Goal: Information Seeking & Learning: Understand process/instructions

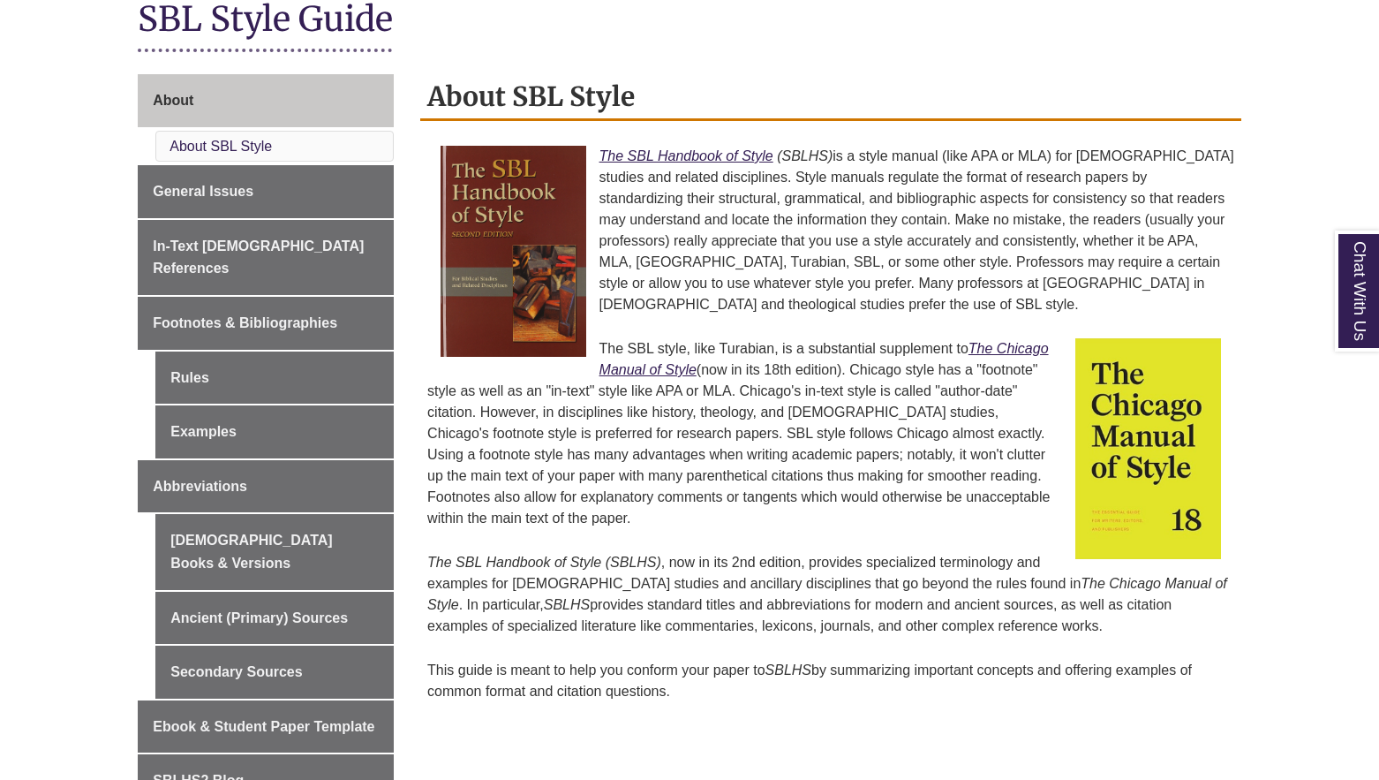
scroll to position [457, 0]
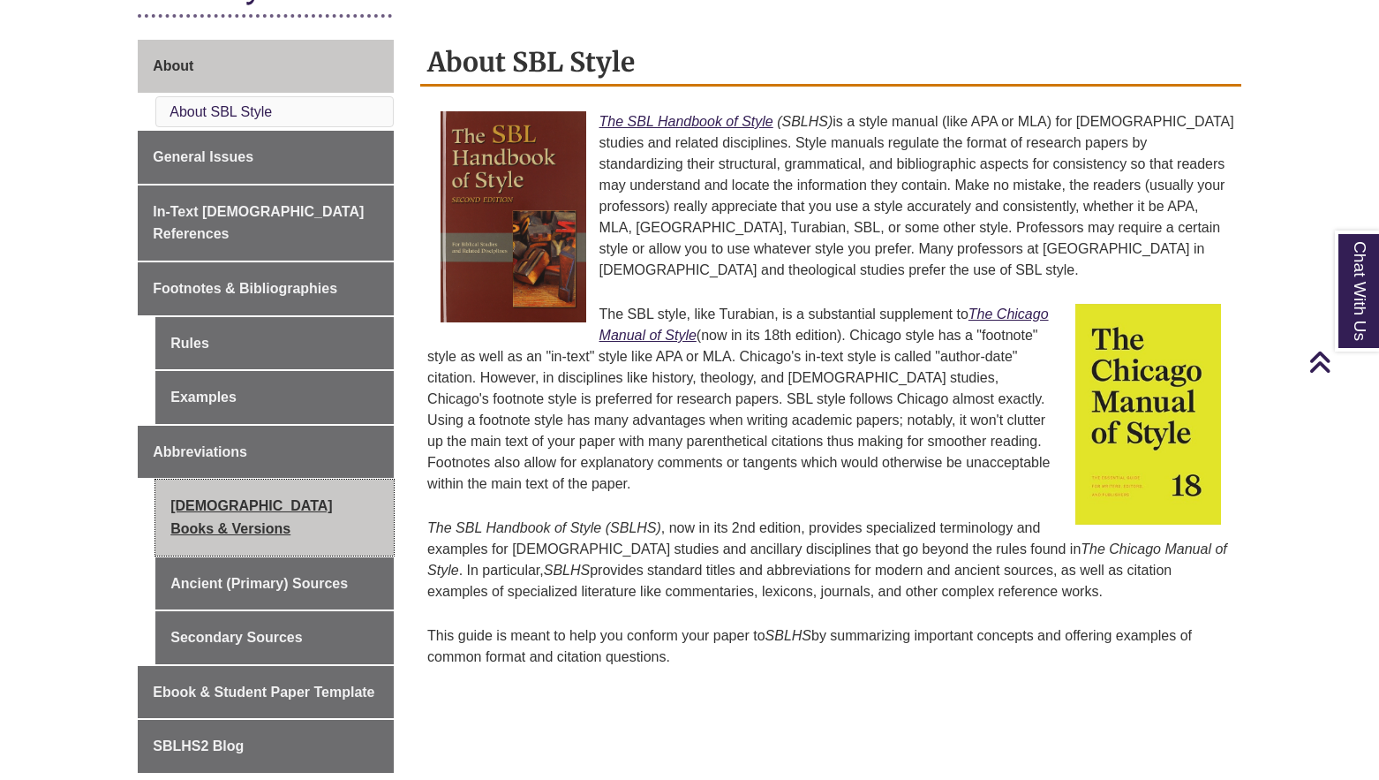
click at [286, 493] on link "[DEMOGRAPHIC_DATA] Books & Versions" at bounding box center [274, 517] width 238 height 75
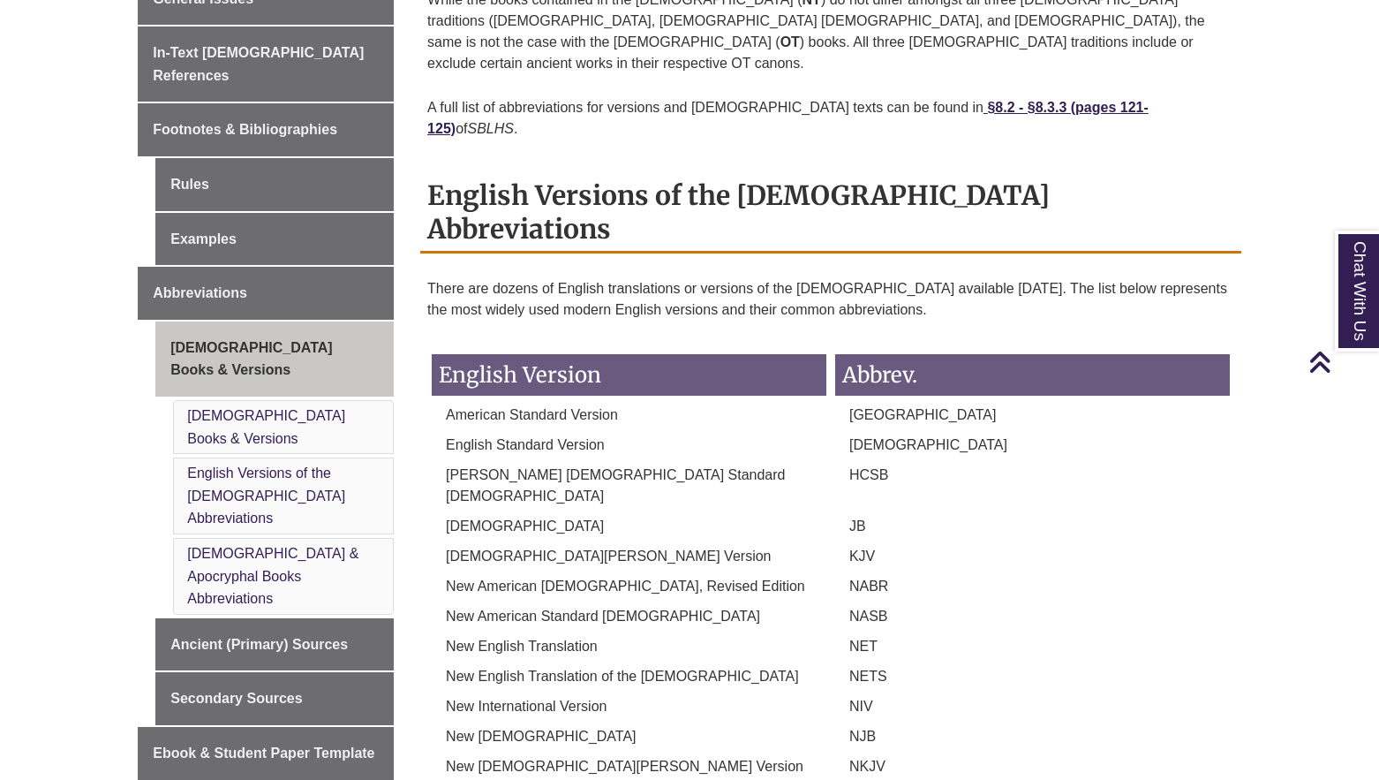
scroll to position [585, 0]
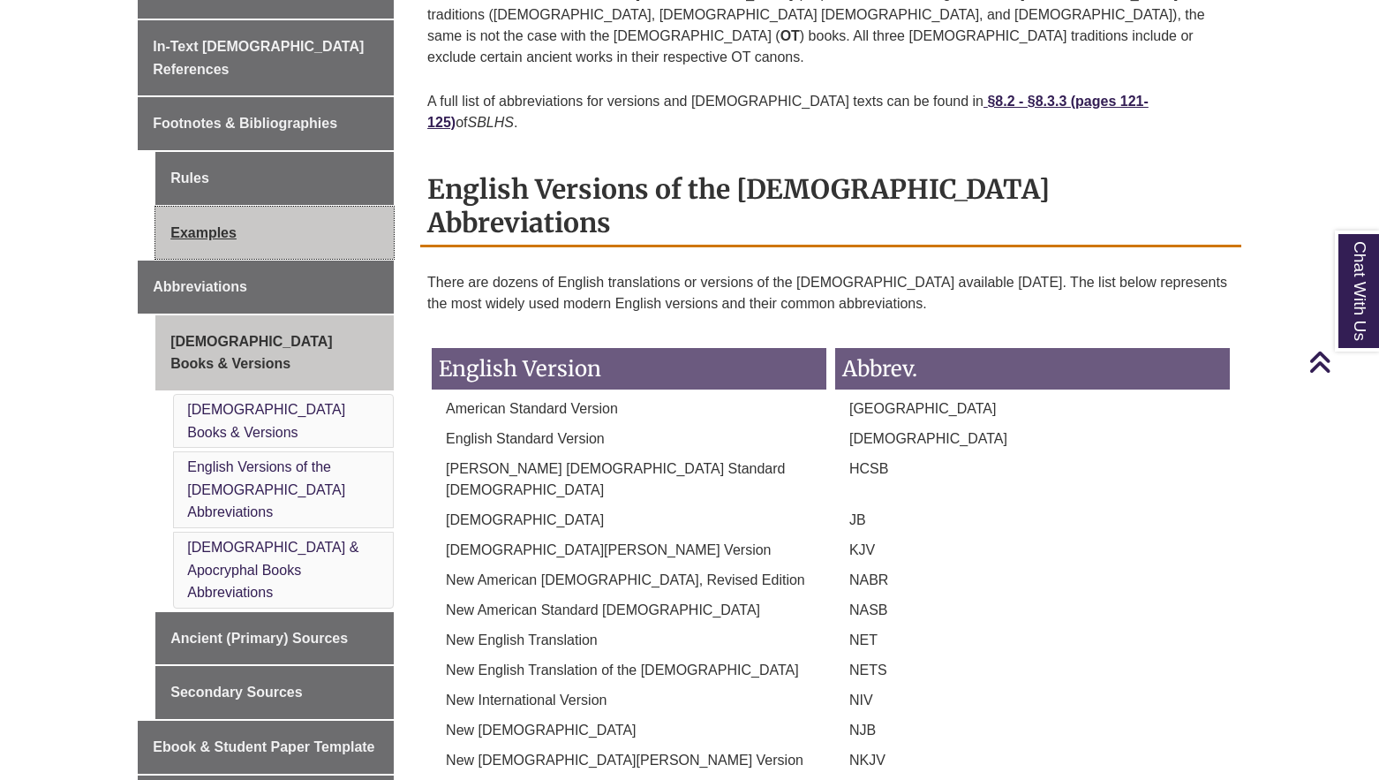
click at [207, 211] on link "Examples" at bounding box center [274, 233] width 238 height 53
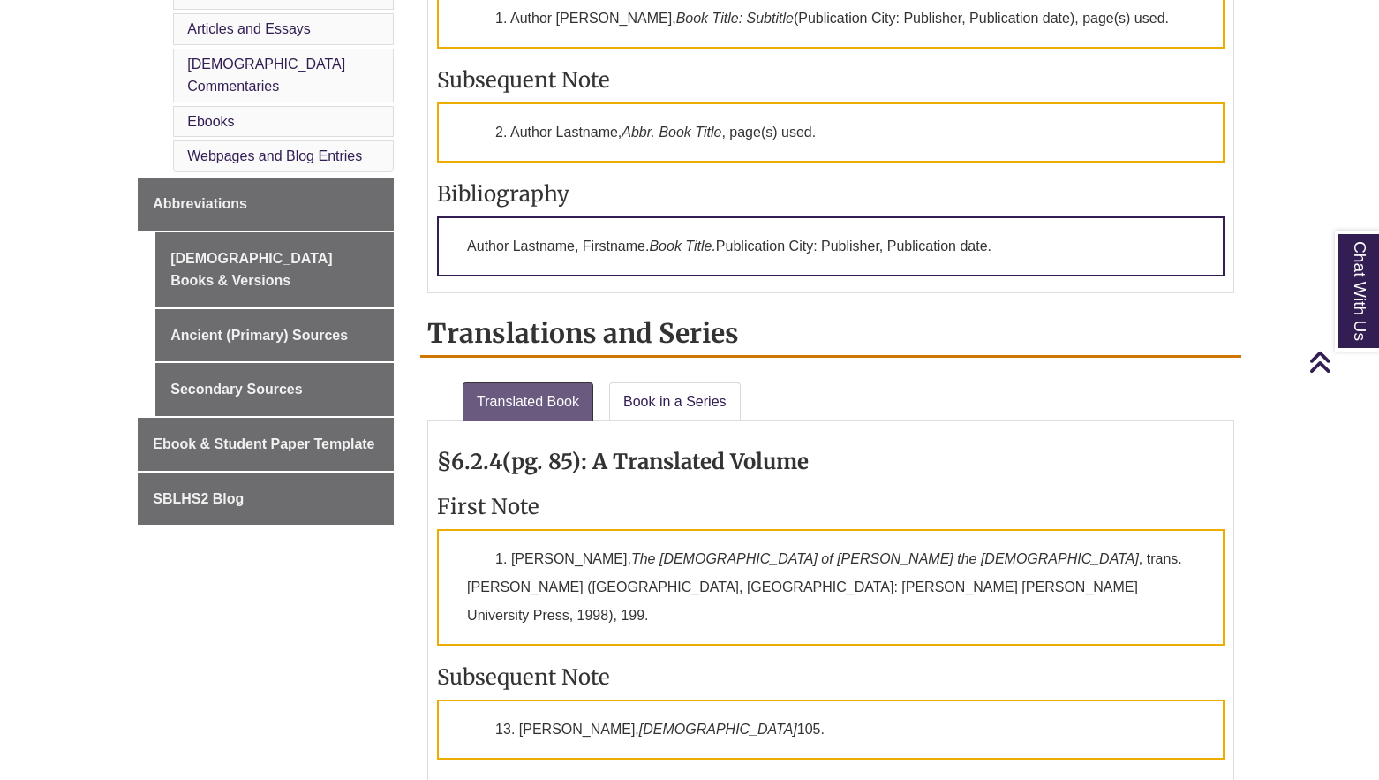
scroll to position [1065, 0]
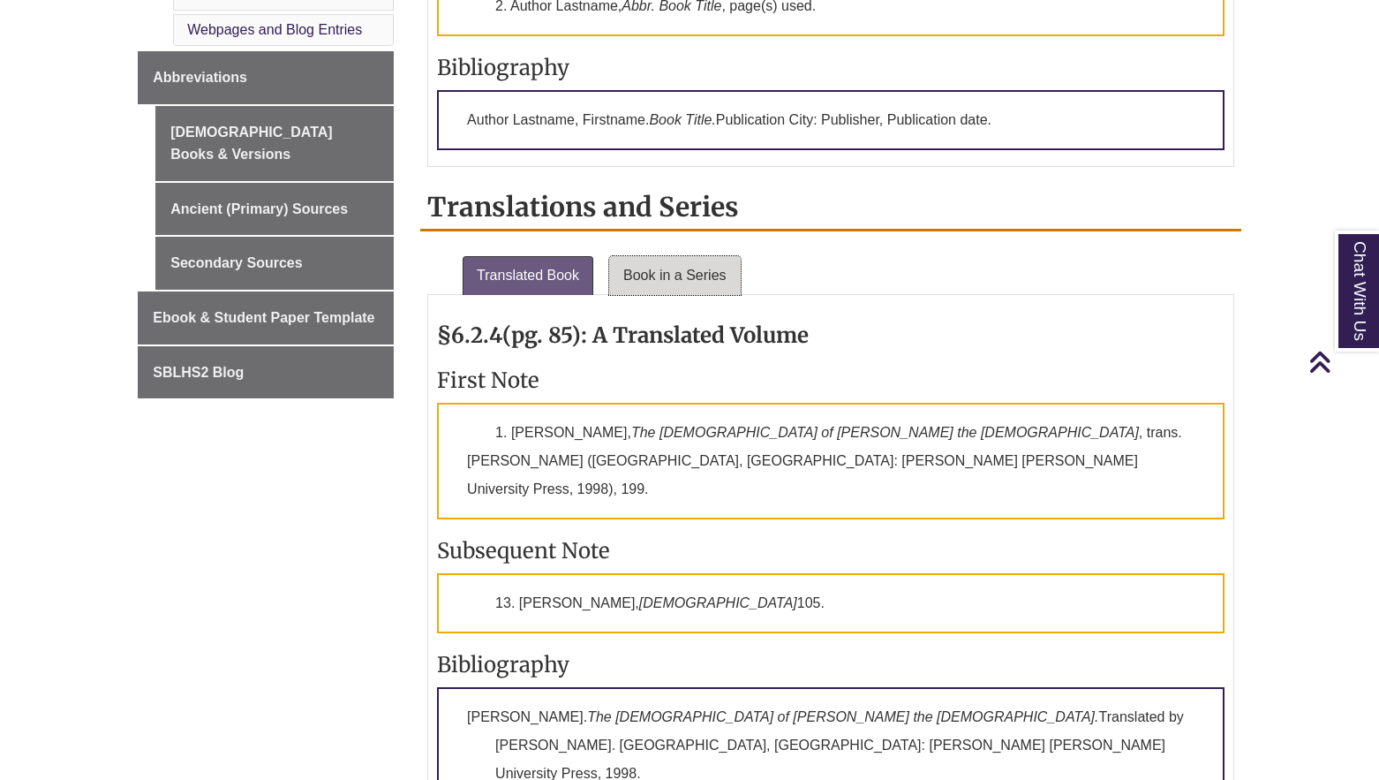
click at [688, 278] on link "Book in a Series" at bounding box center [675, 275] width 132 height 39
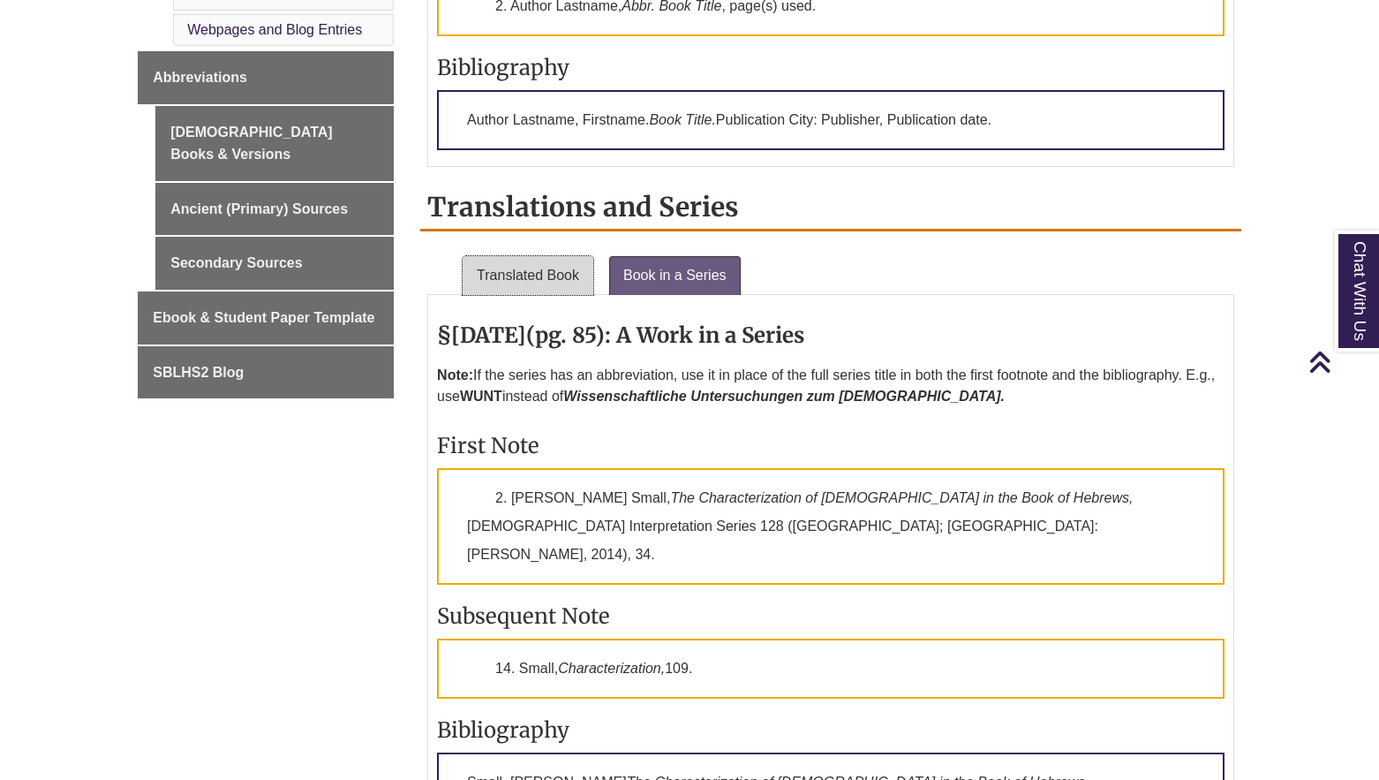
click at [520, 278] on link "Translated Book" at bounding box center [528, 275] width 131 height 39
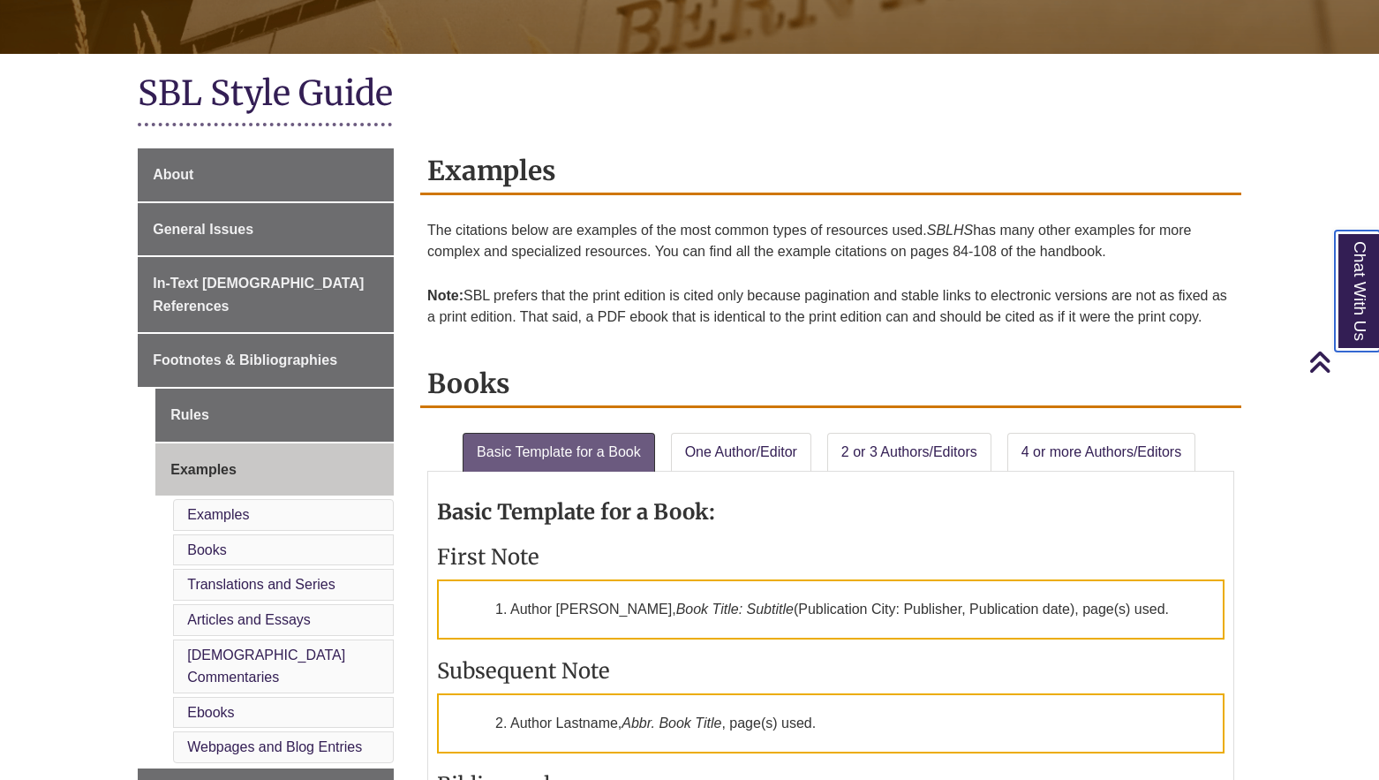
scroll to position [366, 0]
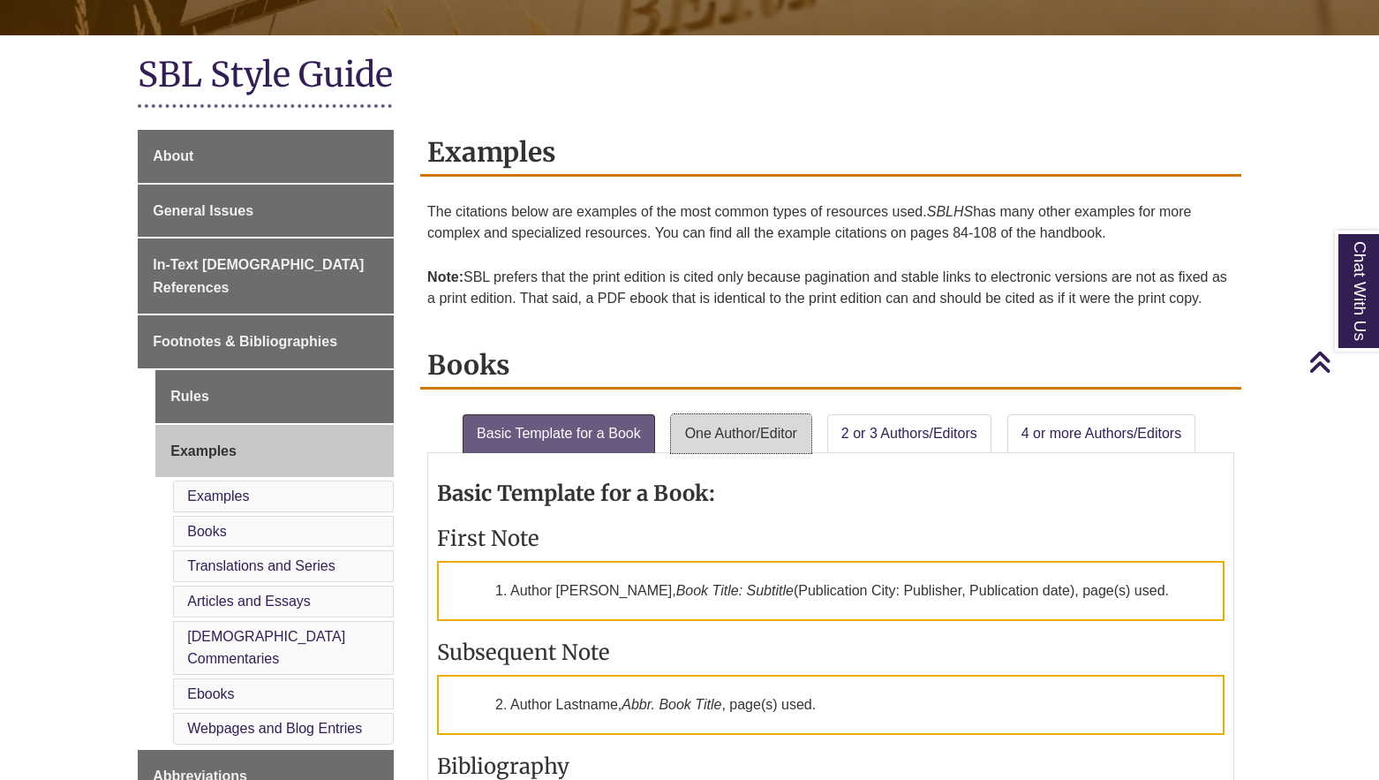
click at [759, 422] on link "One Author/Editor" at bounding box center [741, 433] width 140 height 39
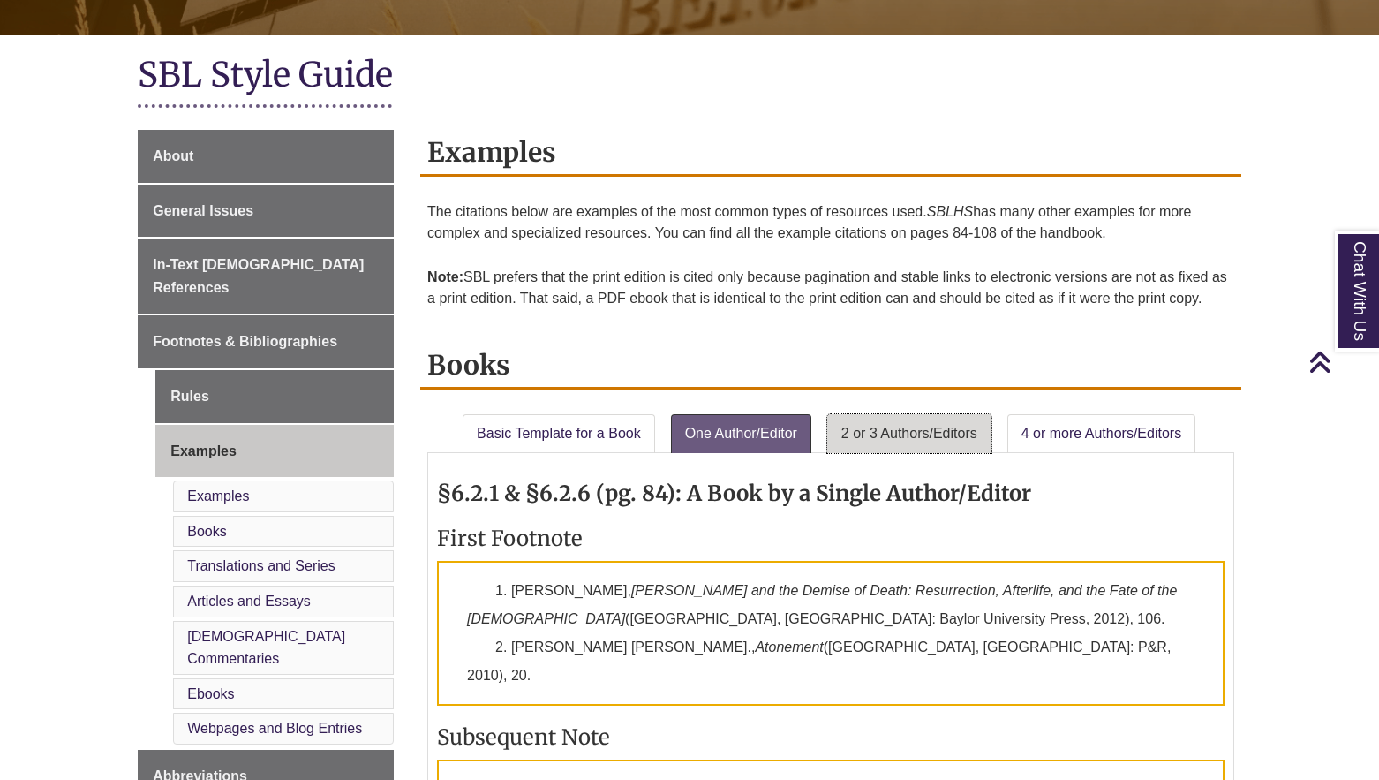
click at [872, 442] on link "2 or 3 Authors/Editors" at bounding box center [909, 433] width 164 height 39
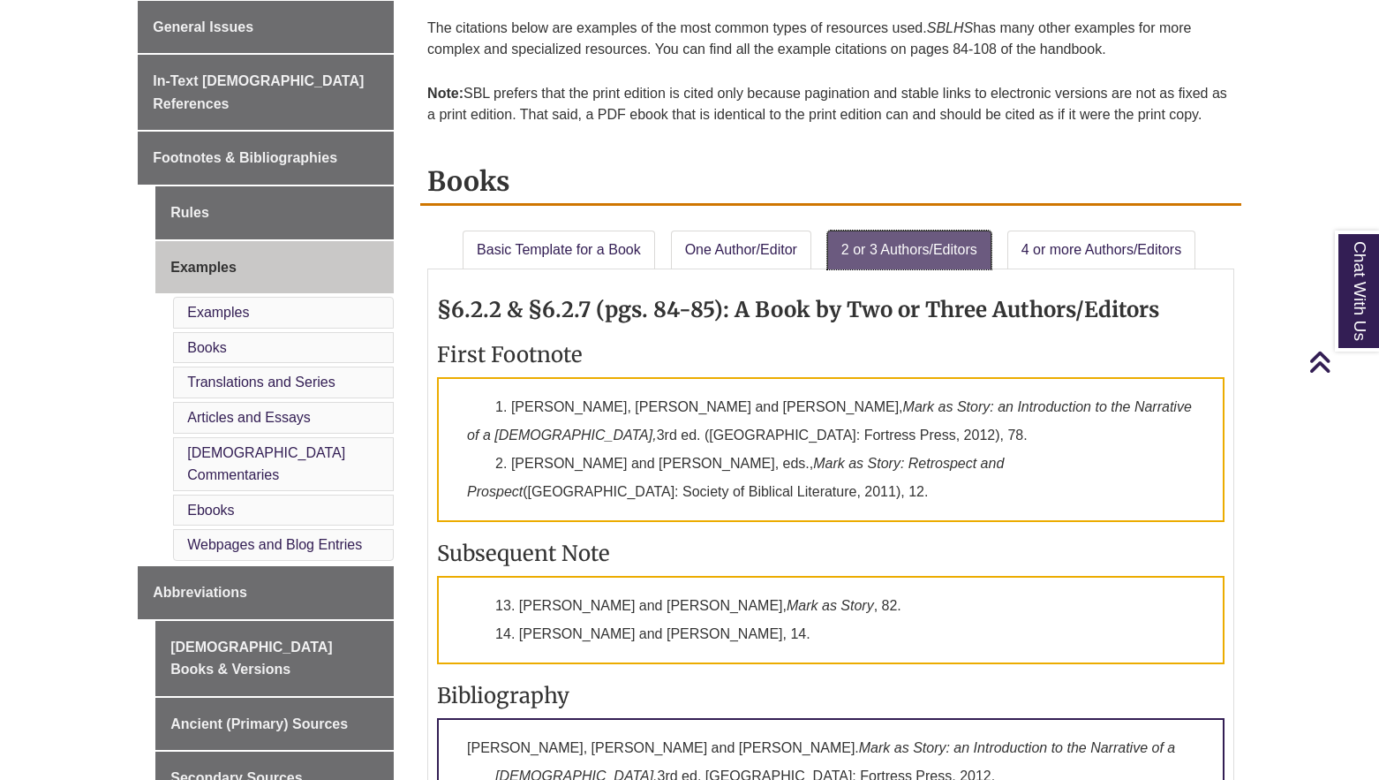
scroll to position [533, 0]
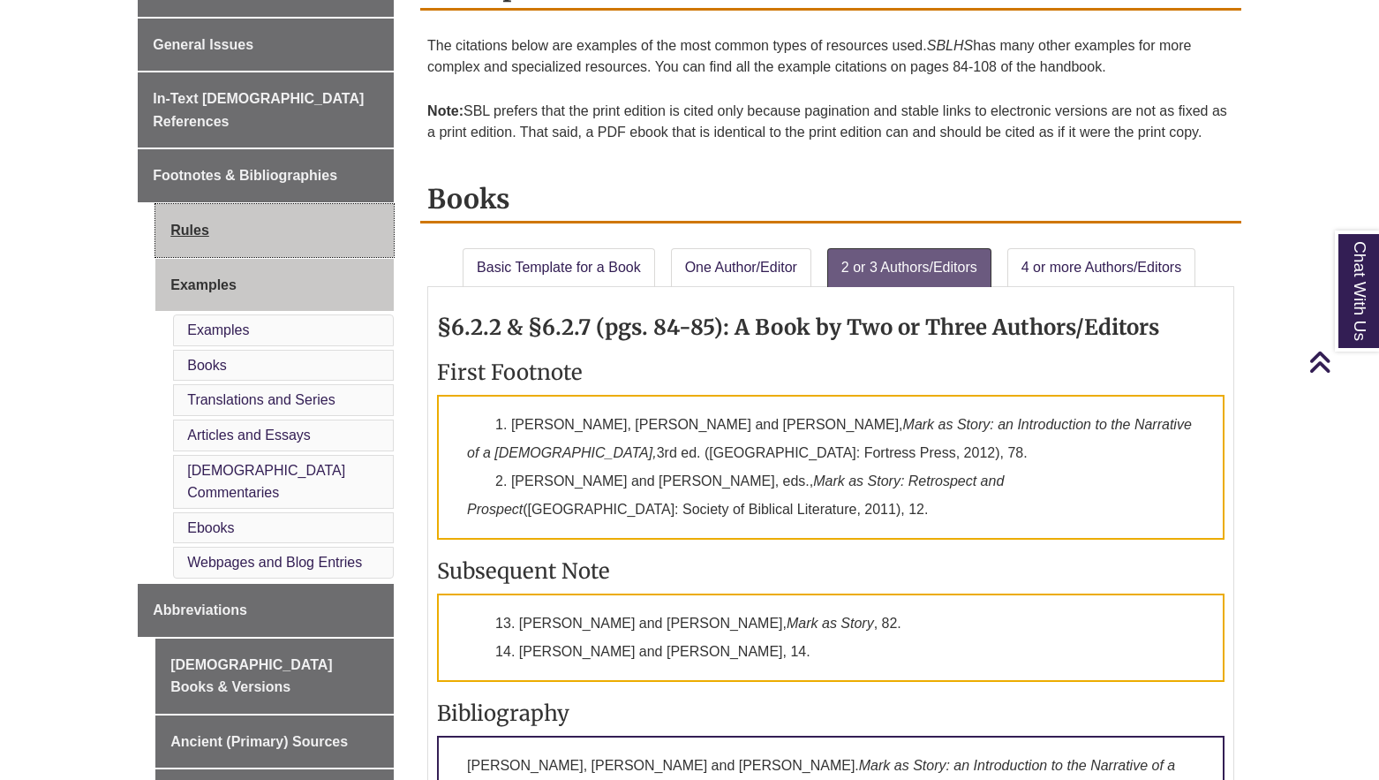
click at [195, 206] on link "Rules" at bounding box center [274, 230] width 238 height 53
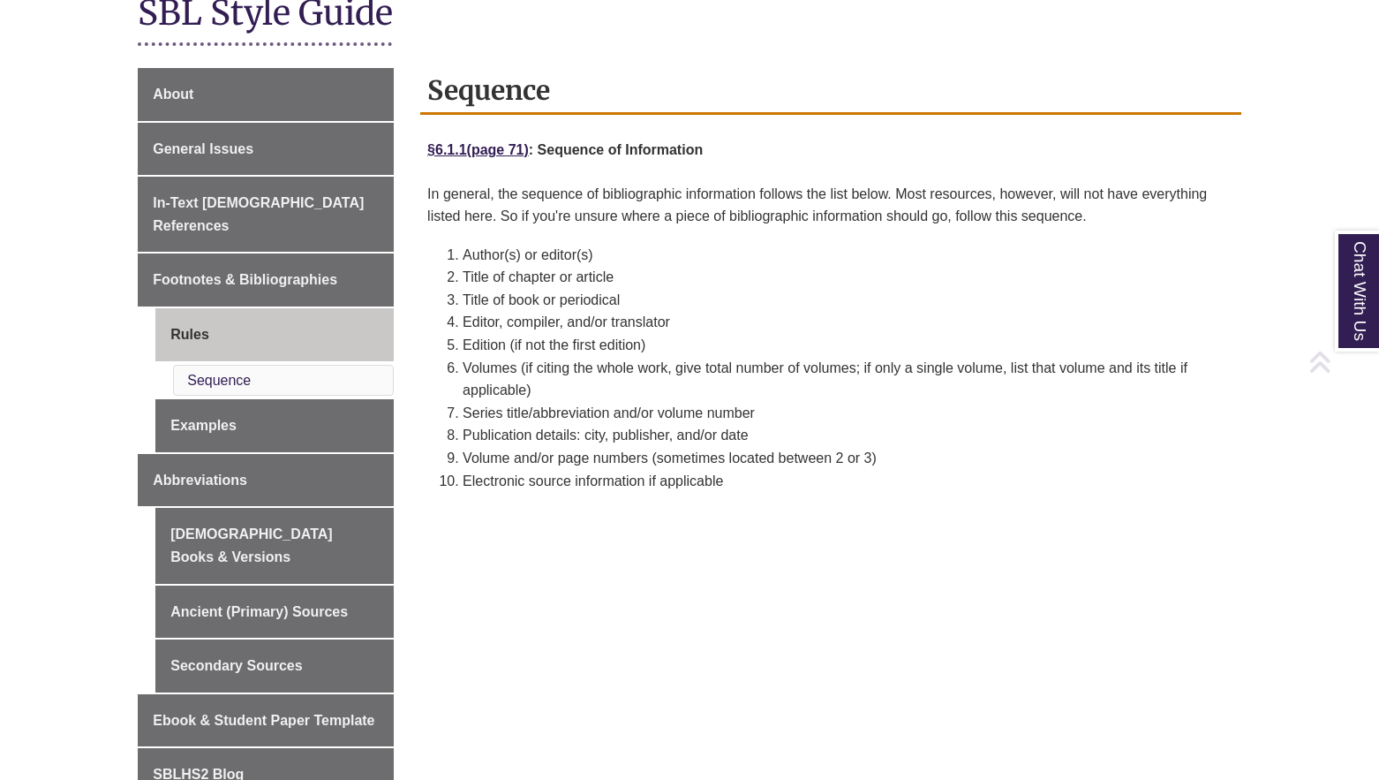
scroll to position [538, 0]
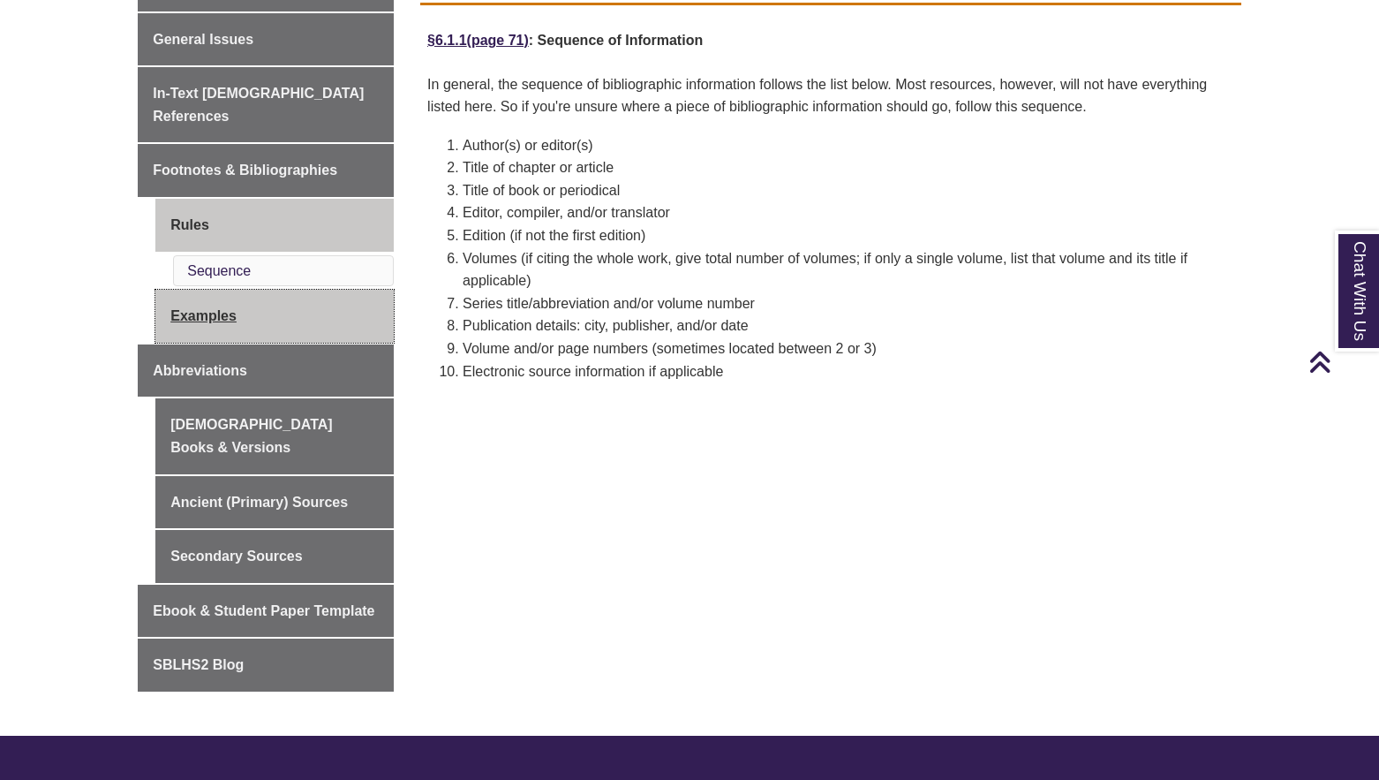
click at [211, 301] on link "Examples" at bounding box center [274, 316] width 238 height 53
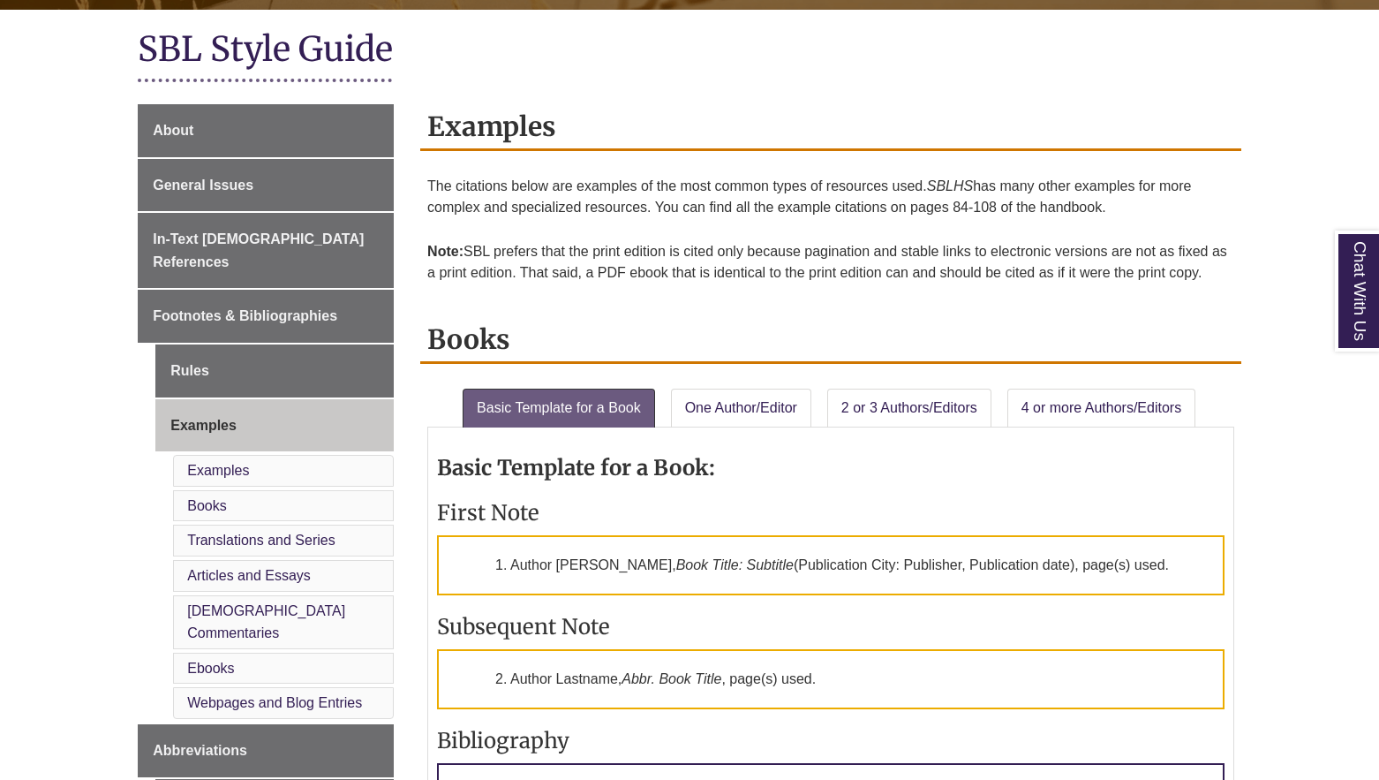
scroll to position [552, 0]
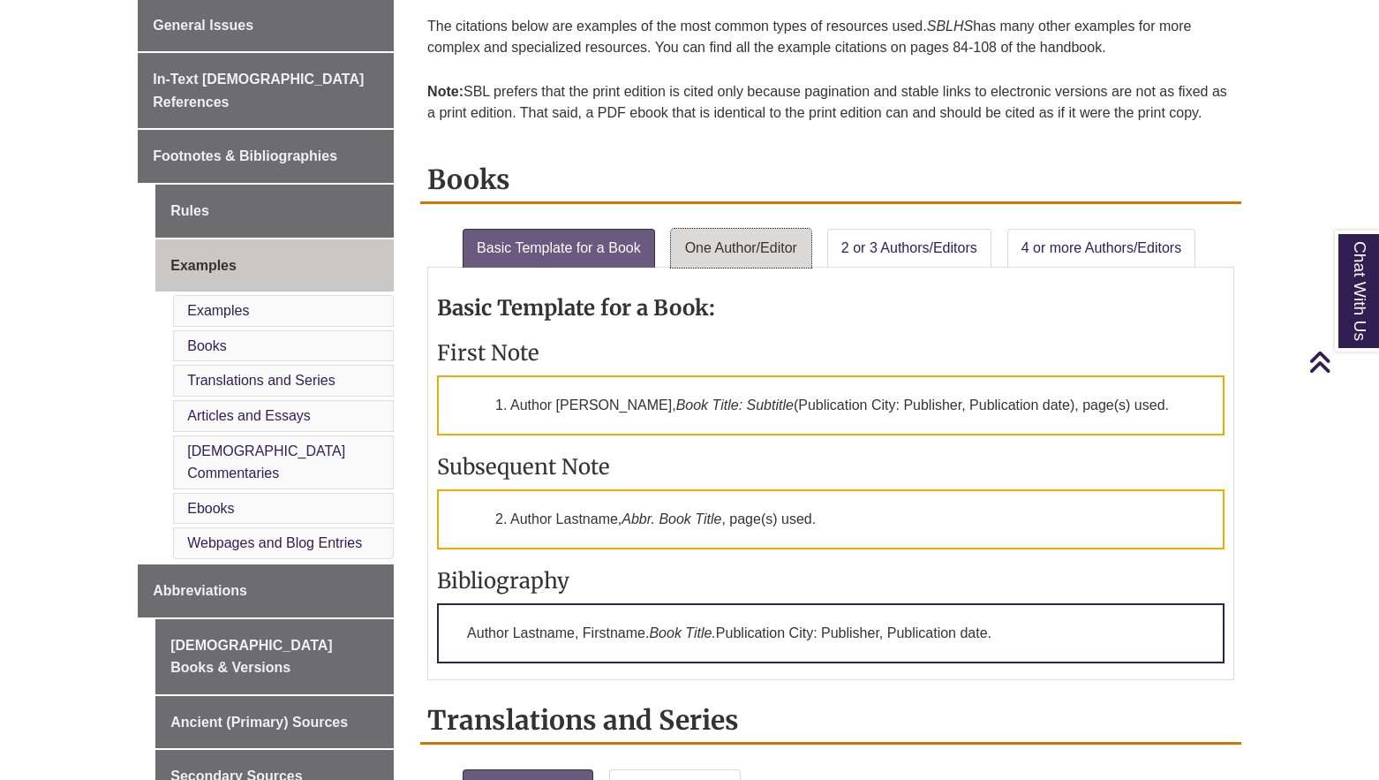
click at [725, 247] on link "One Author/Editor" at bounding box center [741, 248] width 140 height 39
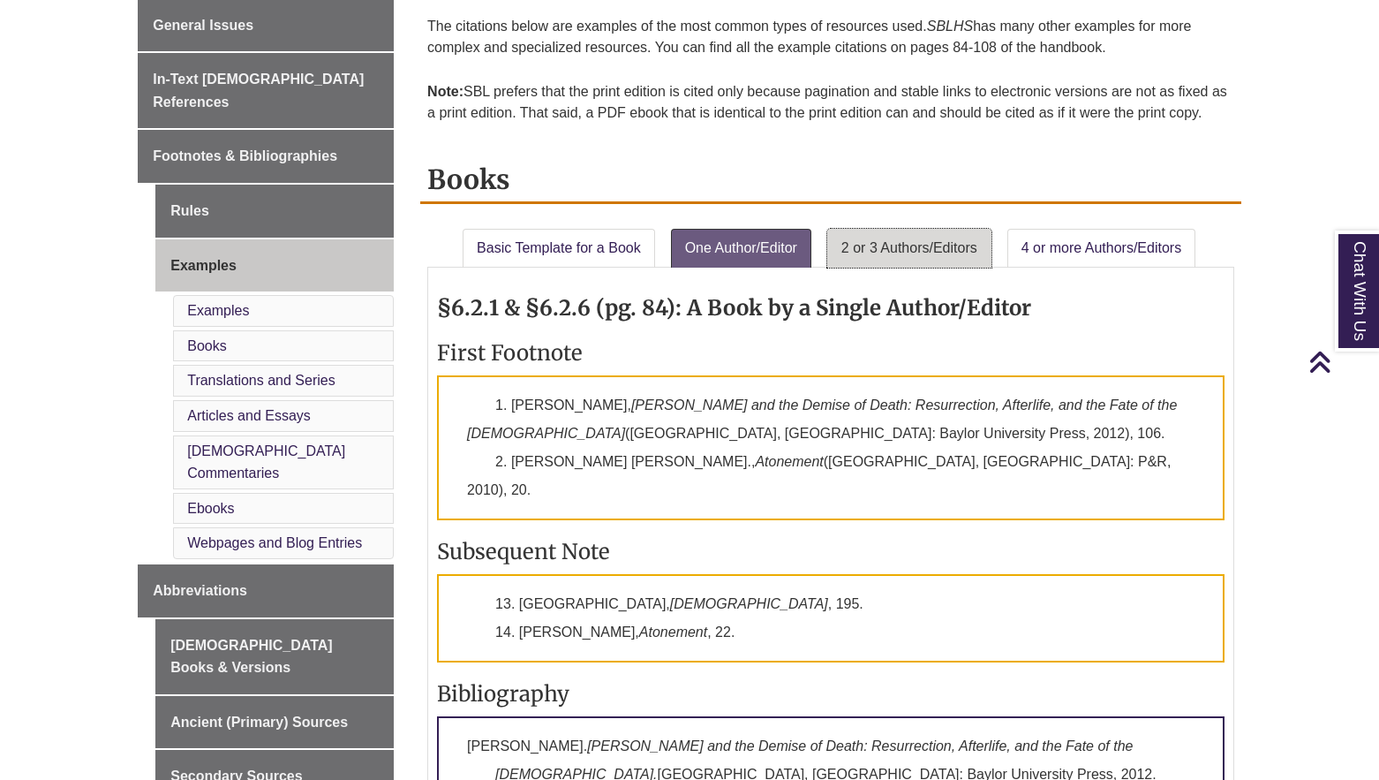
click at [874, 251] on link "2 or 3 Authors/Editors" at bounding box center [909, 248] width 164 height 39
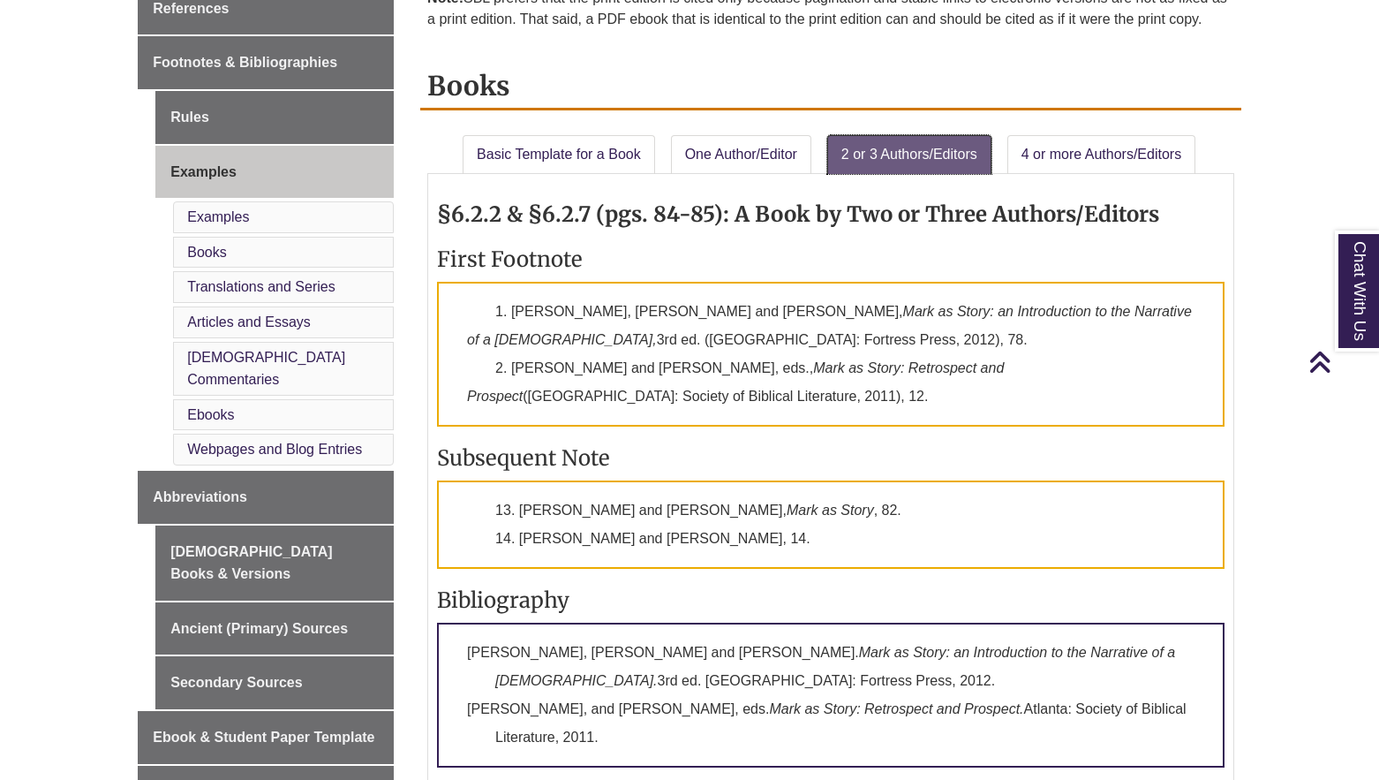
scroll to position [457, 0]
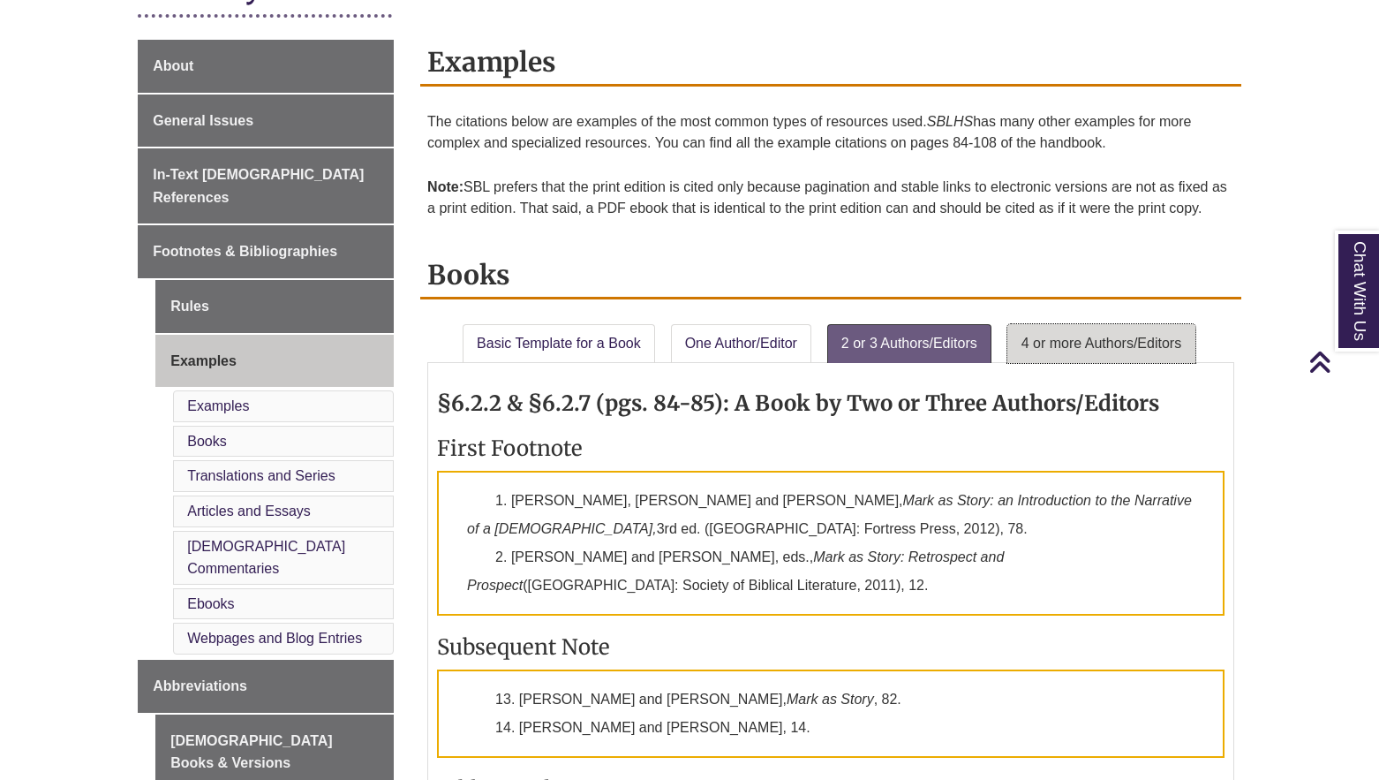
click at [1100, 340] on link "4 or more Authors/Editors" at bounding box center [1102, 343] width 188 height 39
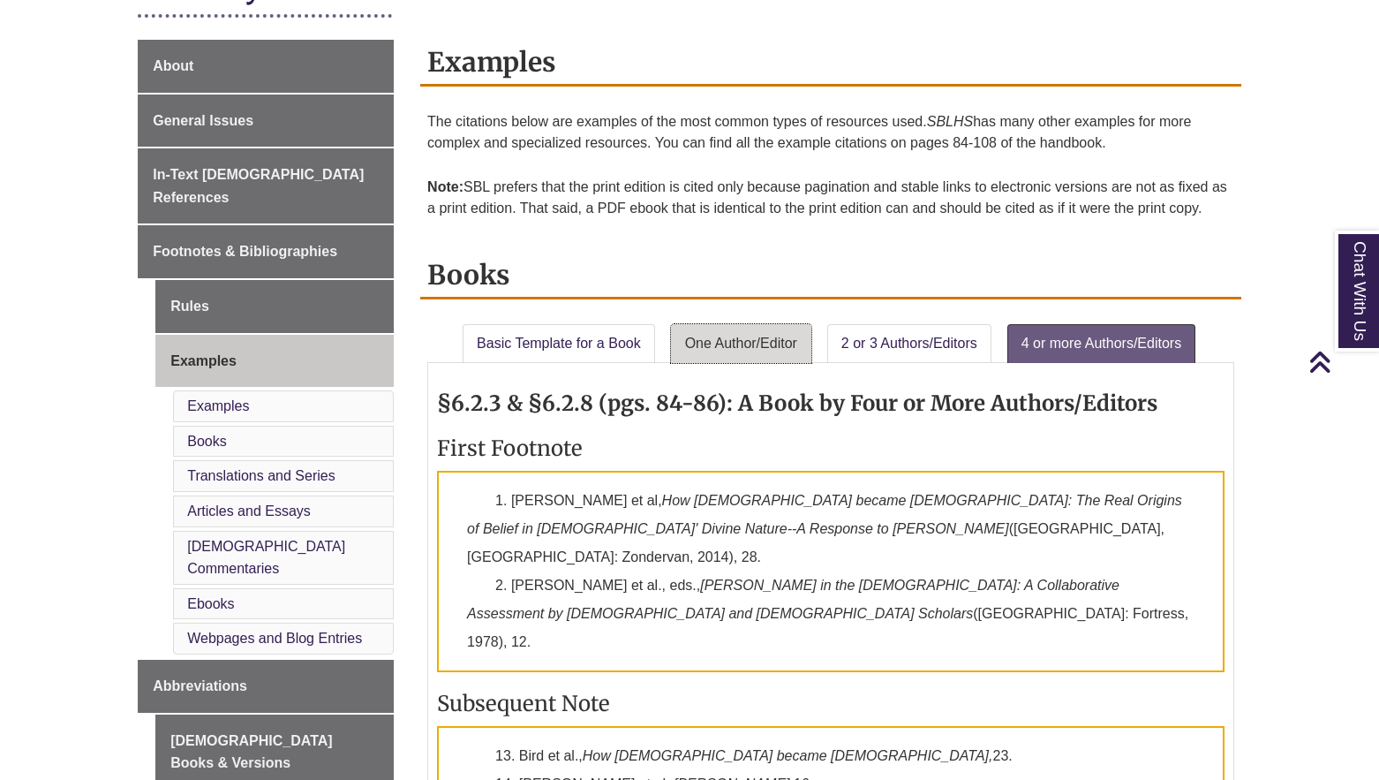
click at [740, 332] on link "One Author/Editor" at bounding box center [741, 343] width 140 height 39
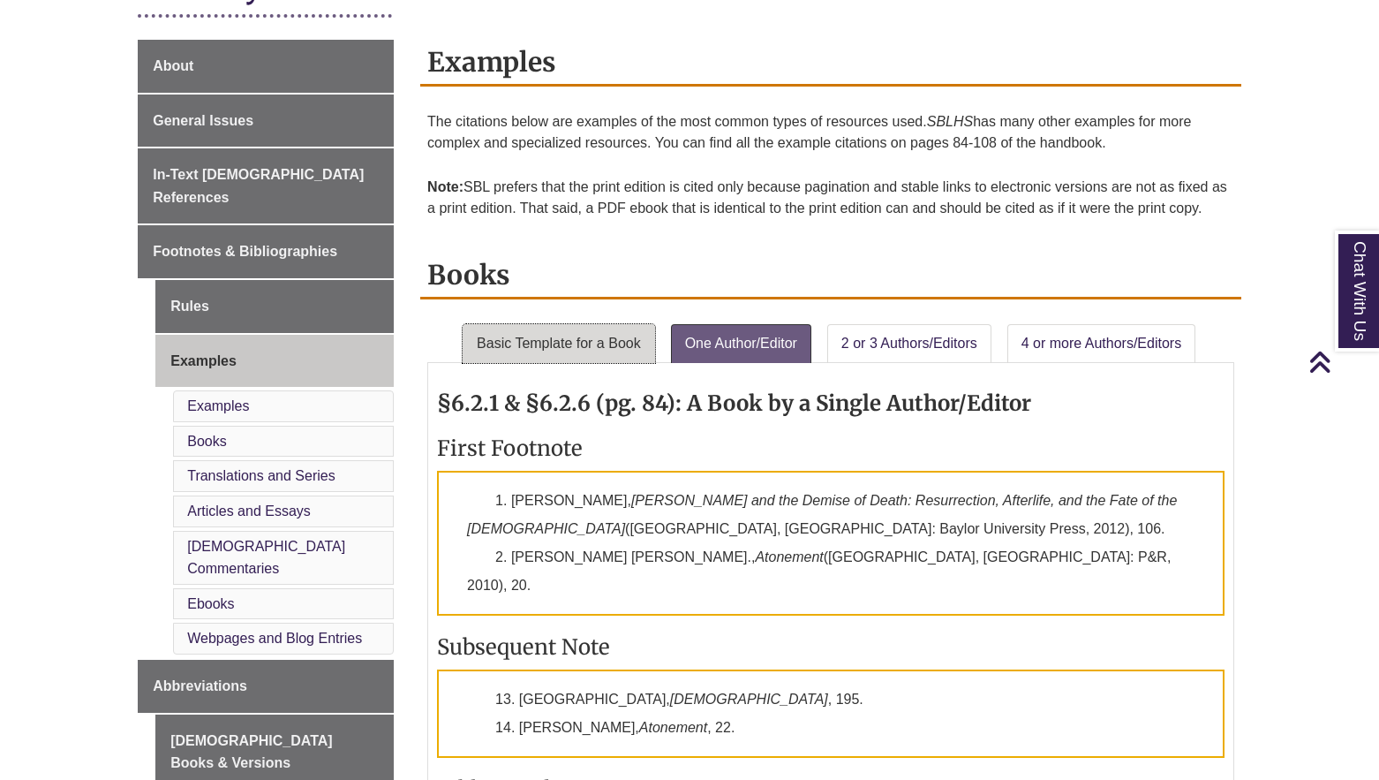
click at [530, 344] on link "Basic Template for a Book" at bounding box center [559, 343] width 193 height 39
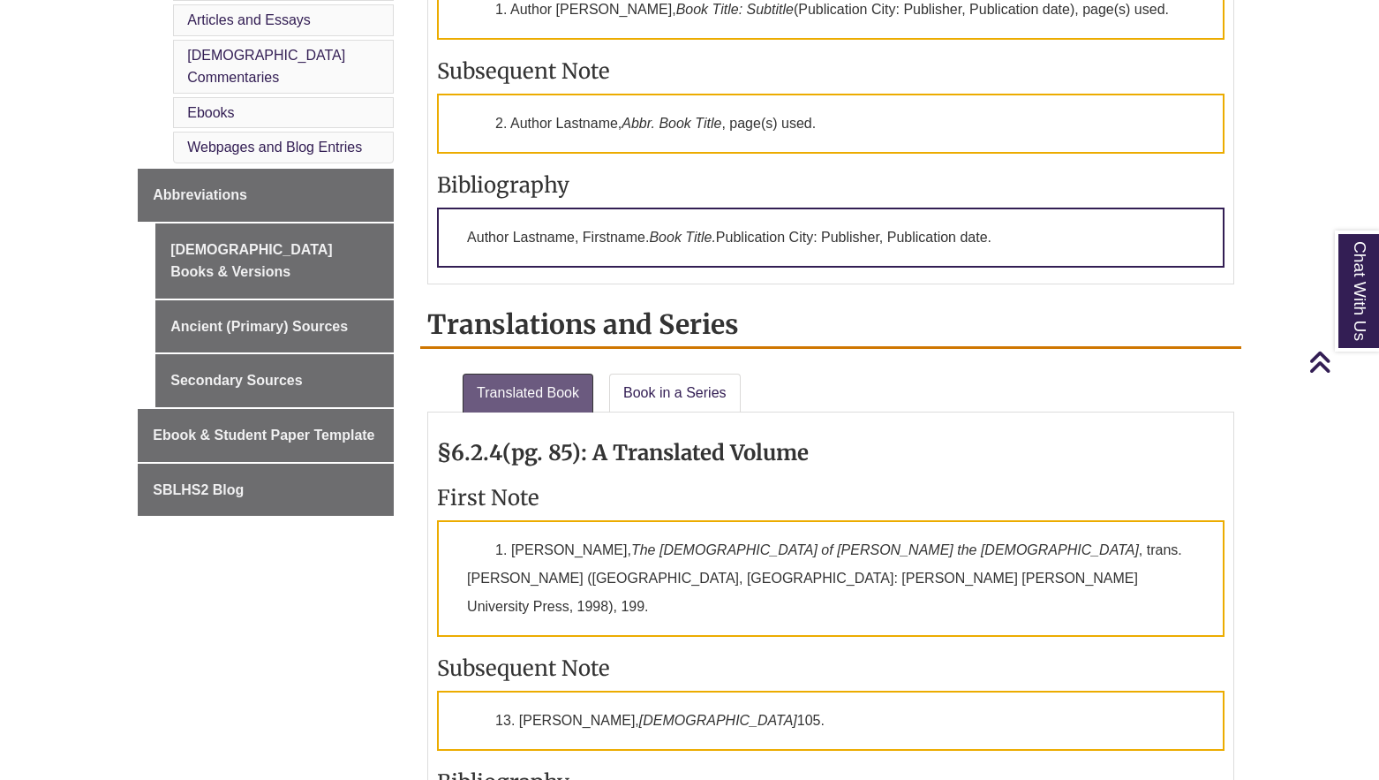
scroll to position [588, 0]
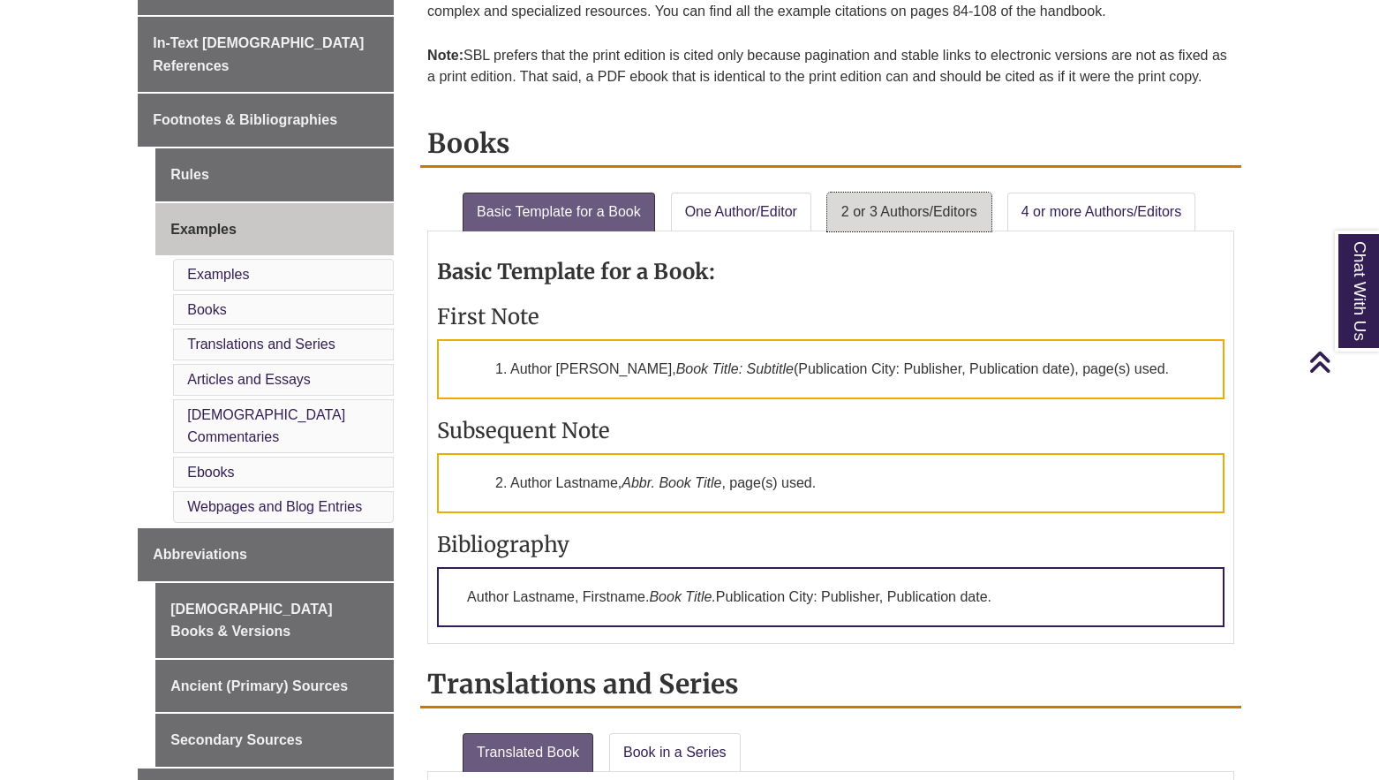
click at [858, 217] on link "2 or 3 Authors/Editors" at bounding box center [909, 212] width 164 height 39
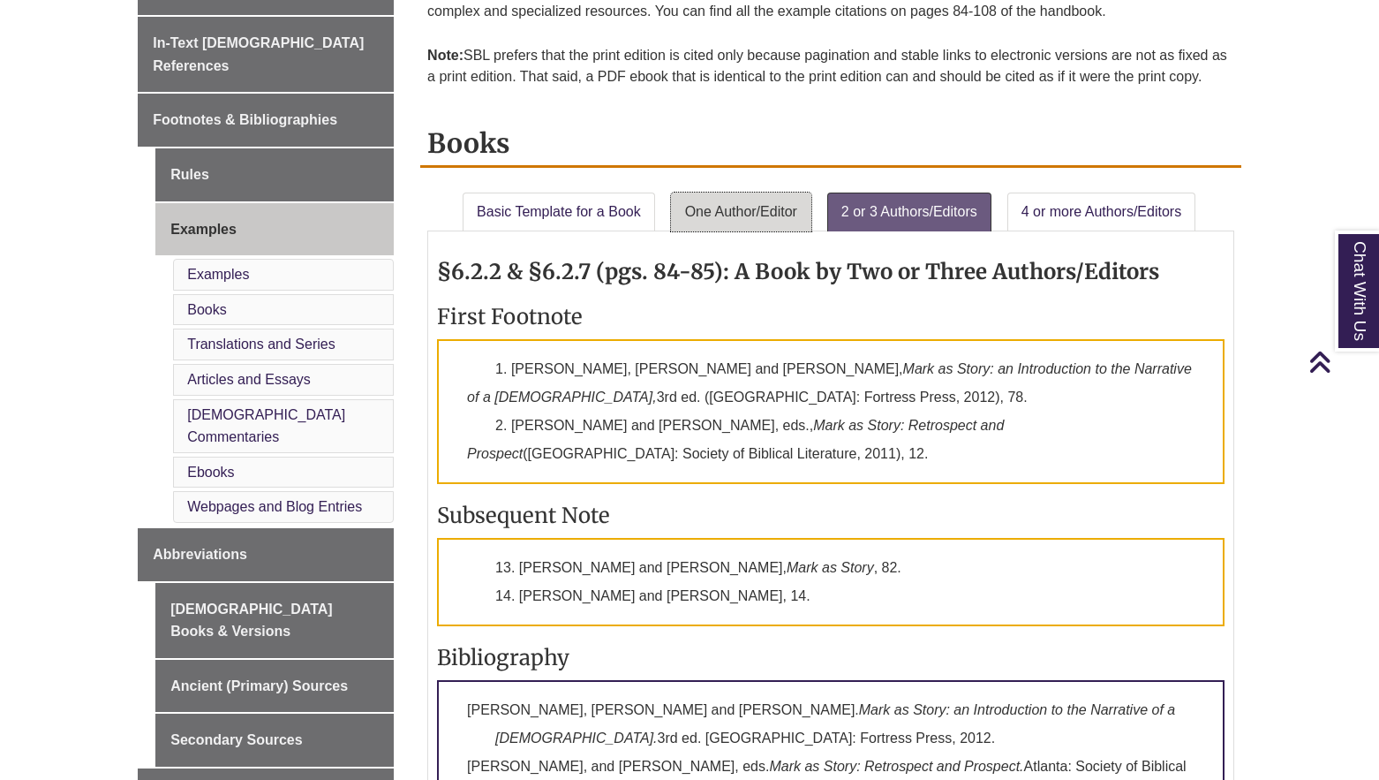
click at [726, 209] on link "One Author/Editor" at bounding box center [741, 212] width 140 height 39
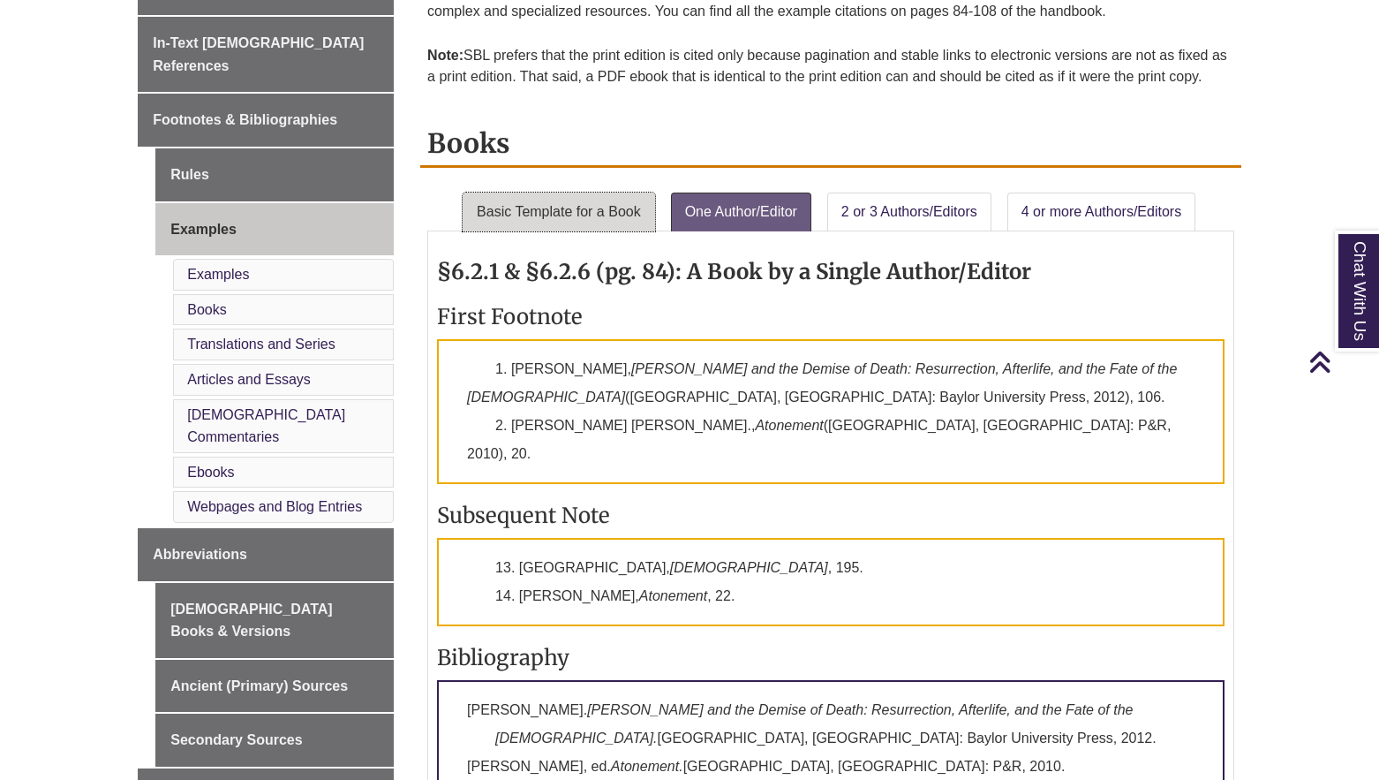
click at [585, 207] on link "Basic Template for a Book" at bounding box center [559, 212] width 193 height 39
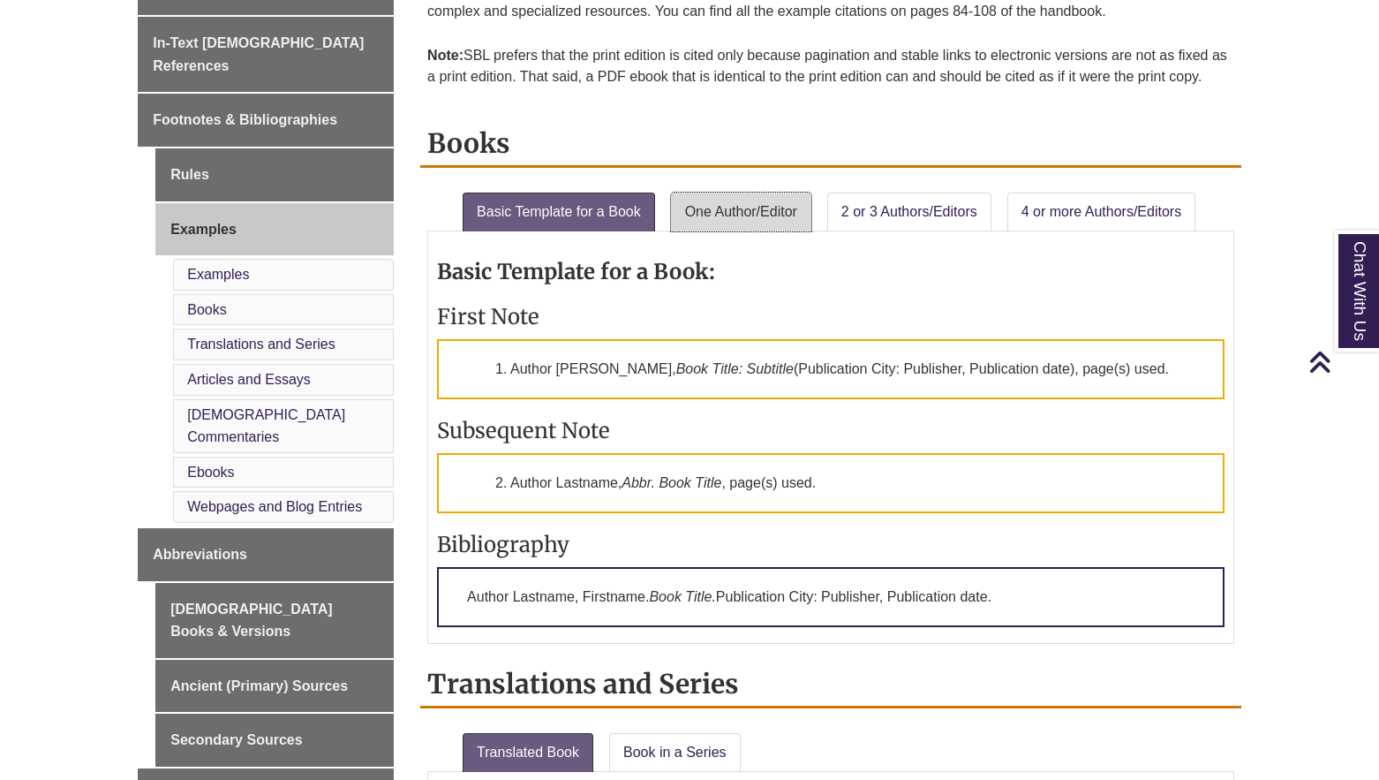
click at [747, 200] on link "One Author/Editor" at bounding box center [741, 212] width 140 height 39
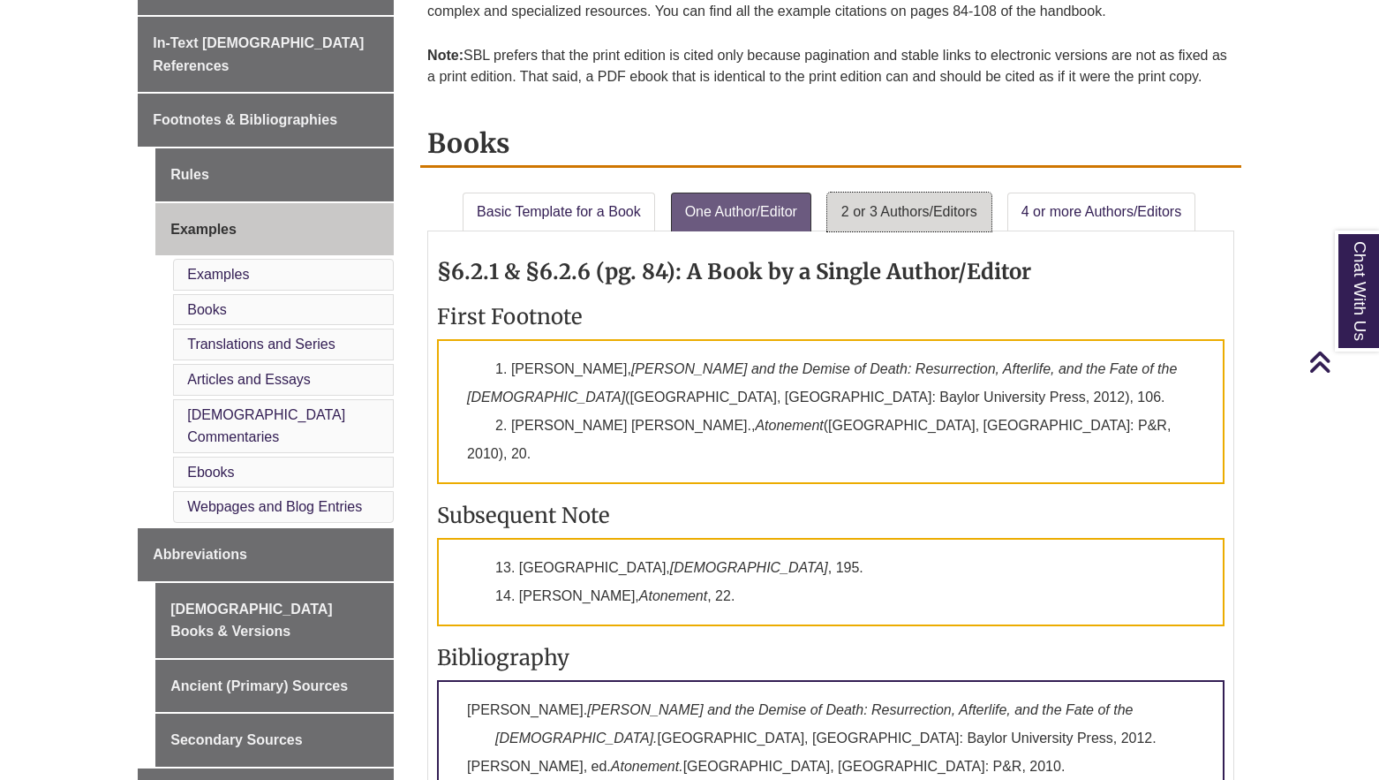
click at [833, 223] on link "2 or 3 Authors/Editors" at bounding box center [909, 212] width 164 height 39
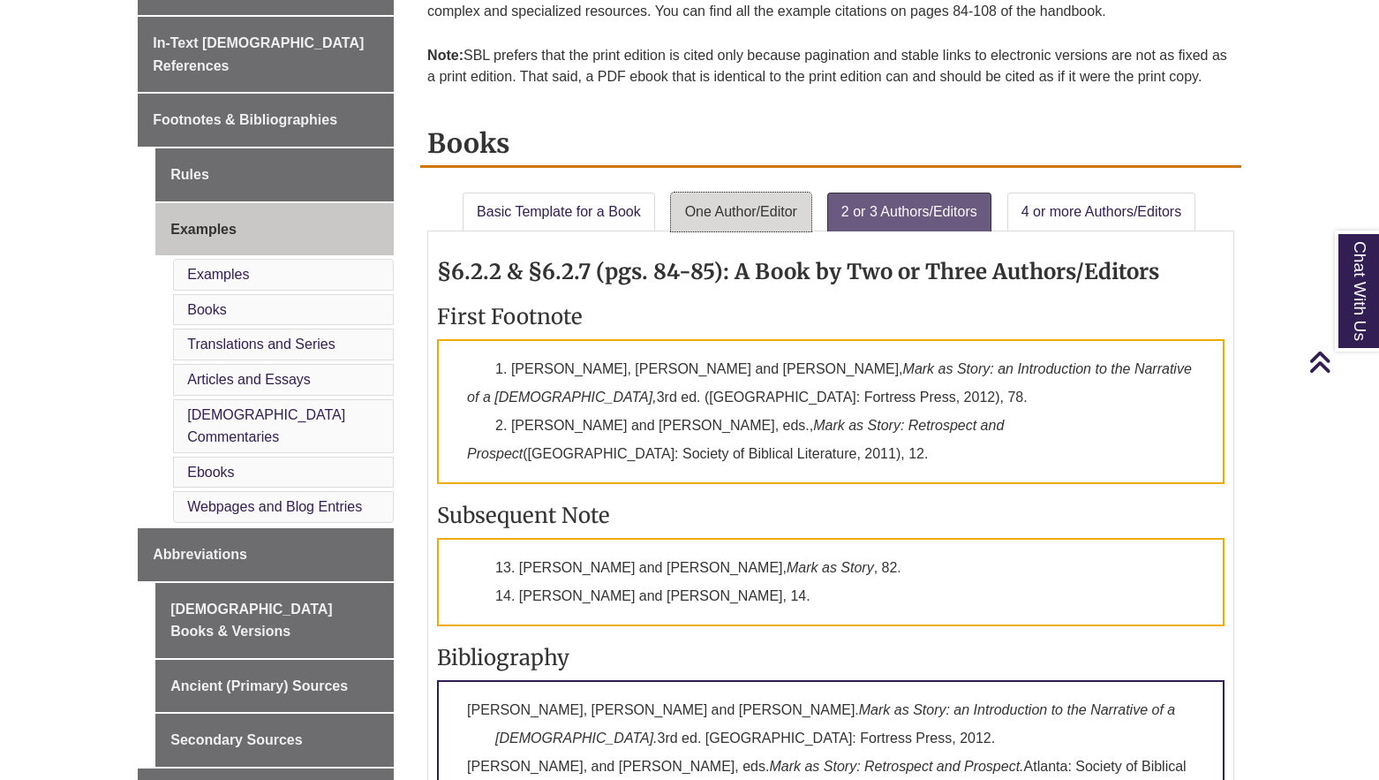
click at [767, 216] on link "One Author/Editor" at bounding box center [741, 212] width 140 height 39
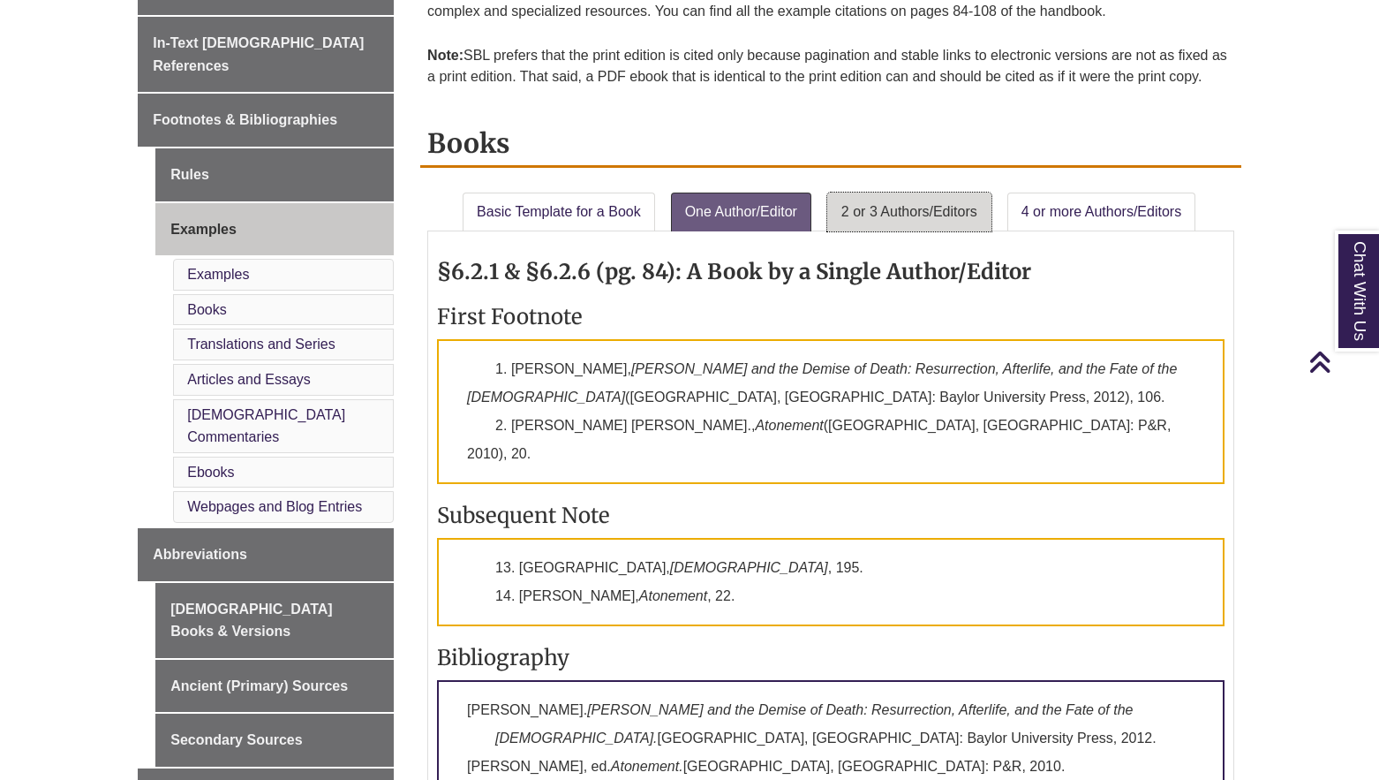
click at [917, 223] on link "2 or 3 Authors/Editors" at bounding box center [909, 212] width 164 height 39
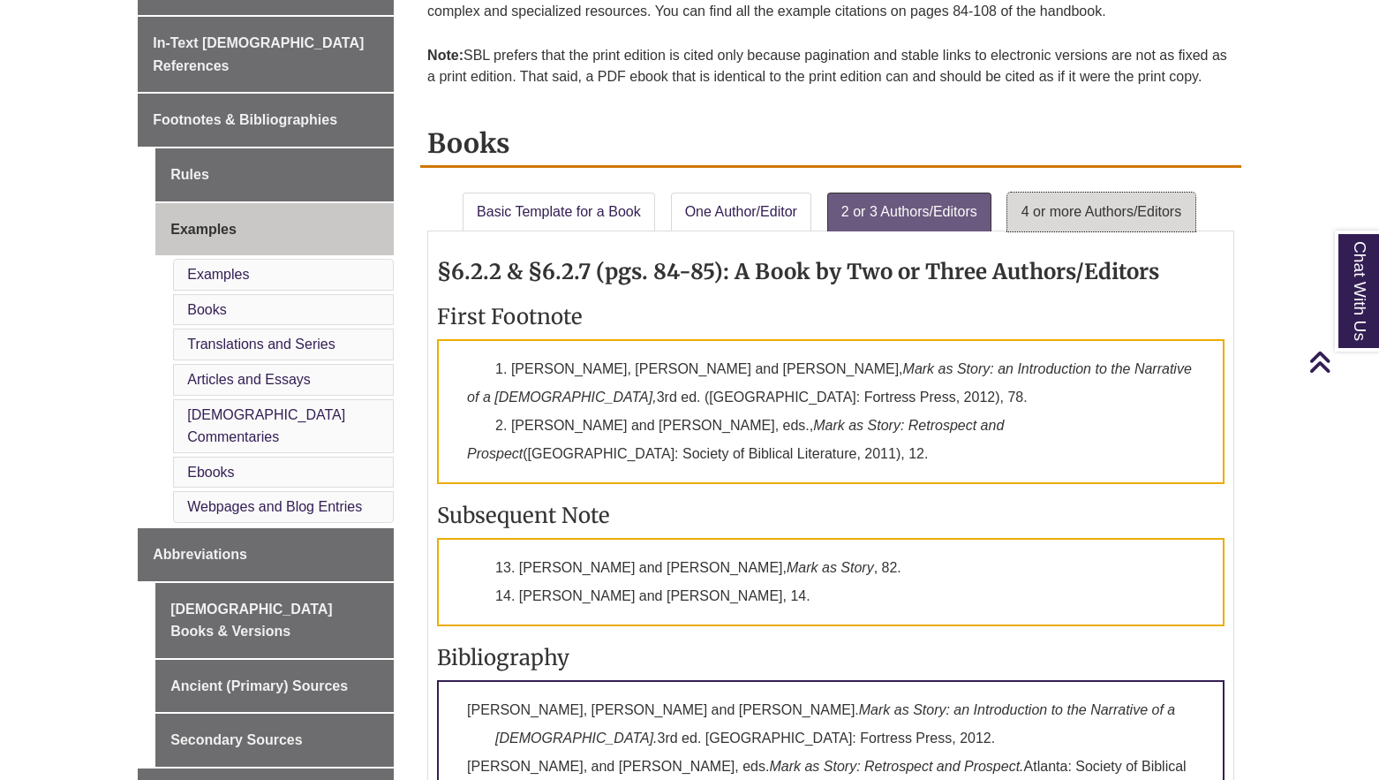
click at [1073, 224] on link "4 or more Authors/Editors" at bounding box center [1102, 212] width 188 height 39
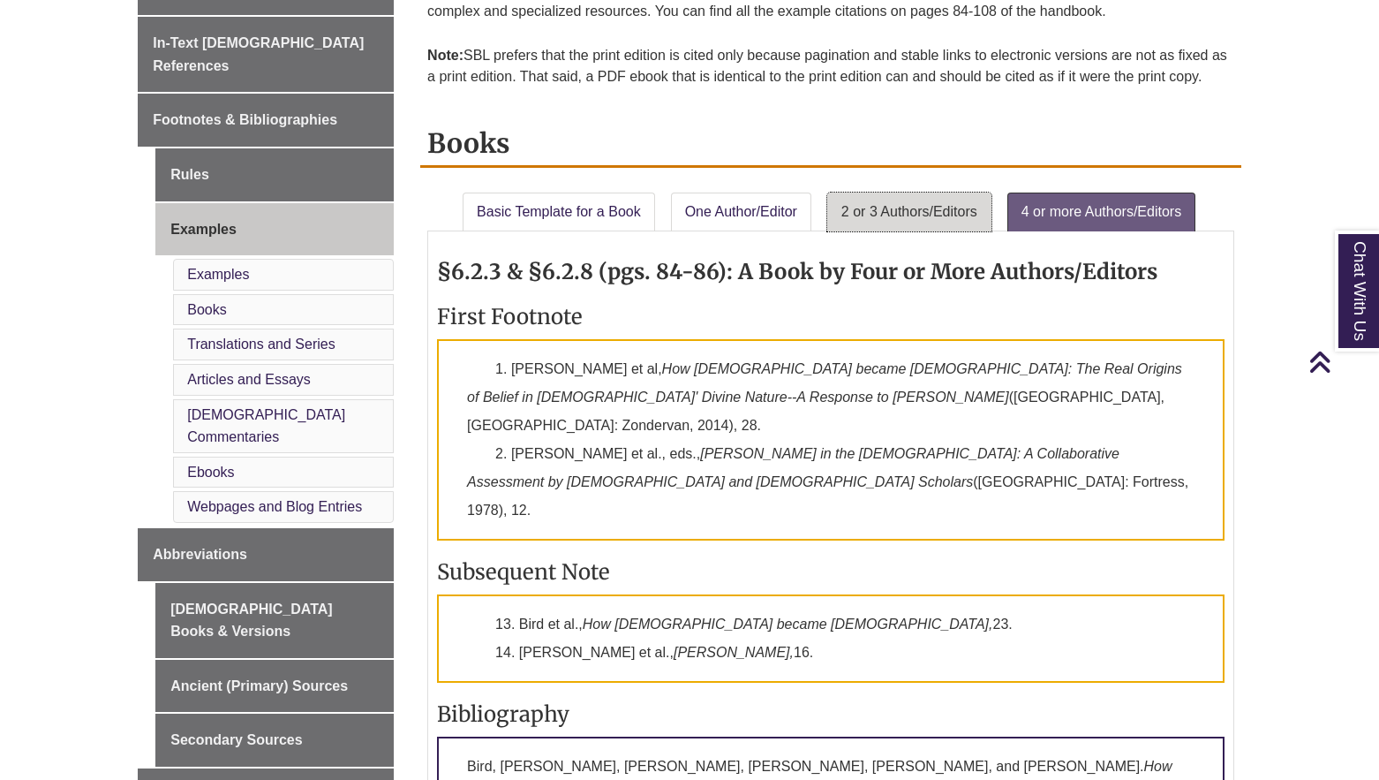
click at [891, 212] on link "2 or 3 Authors/Editors" at bounding box center [909, 212] width 164 height 39
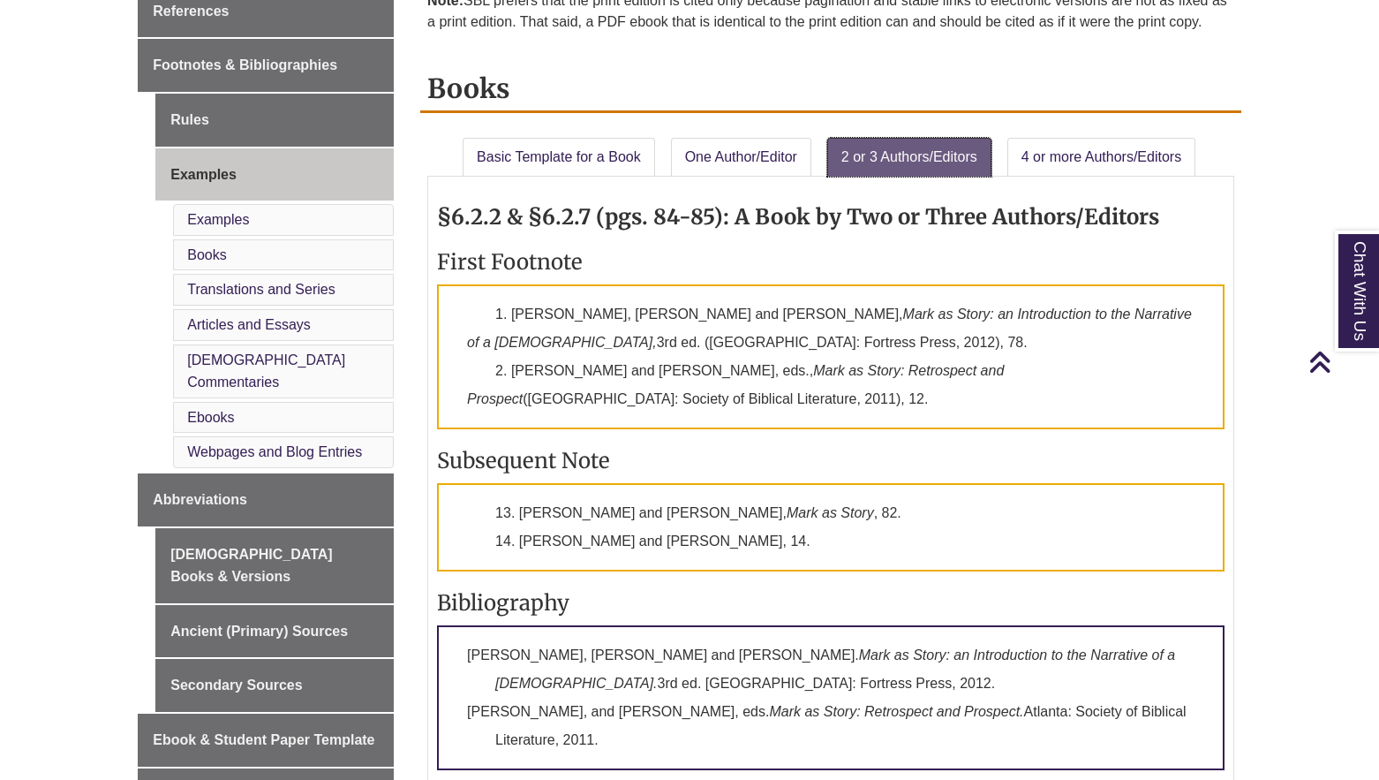
scroll to position [647, 0]
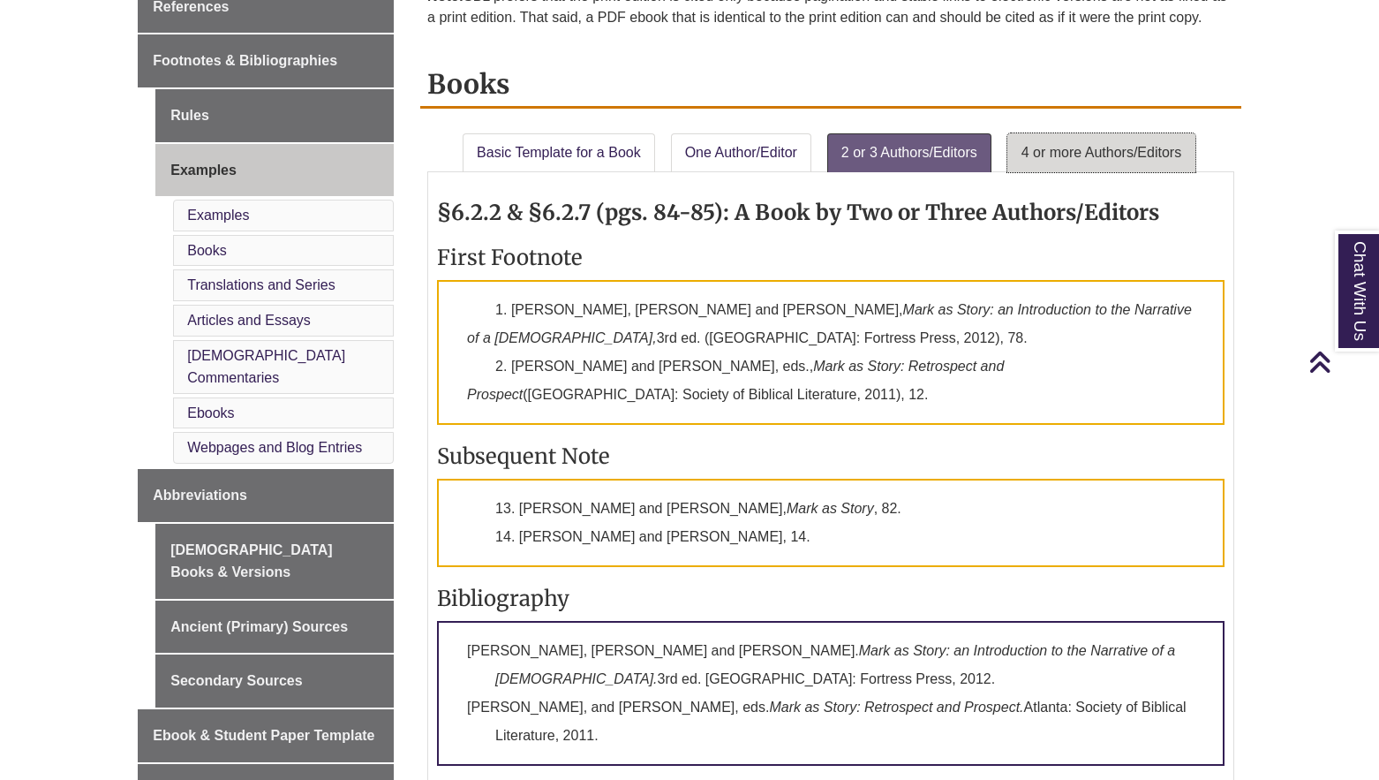
click at [1061, 162] on link "4 or more Authors/Editors" at bounding box center [1102, 152] width 188 height 39
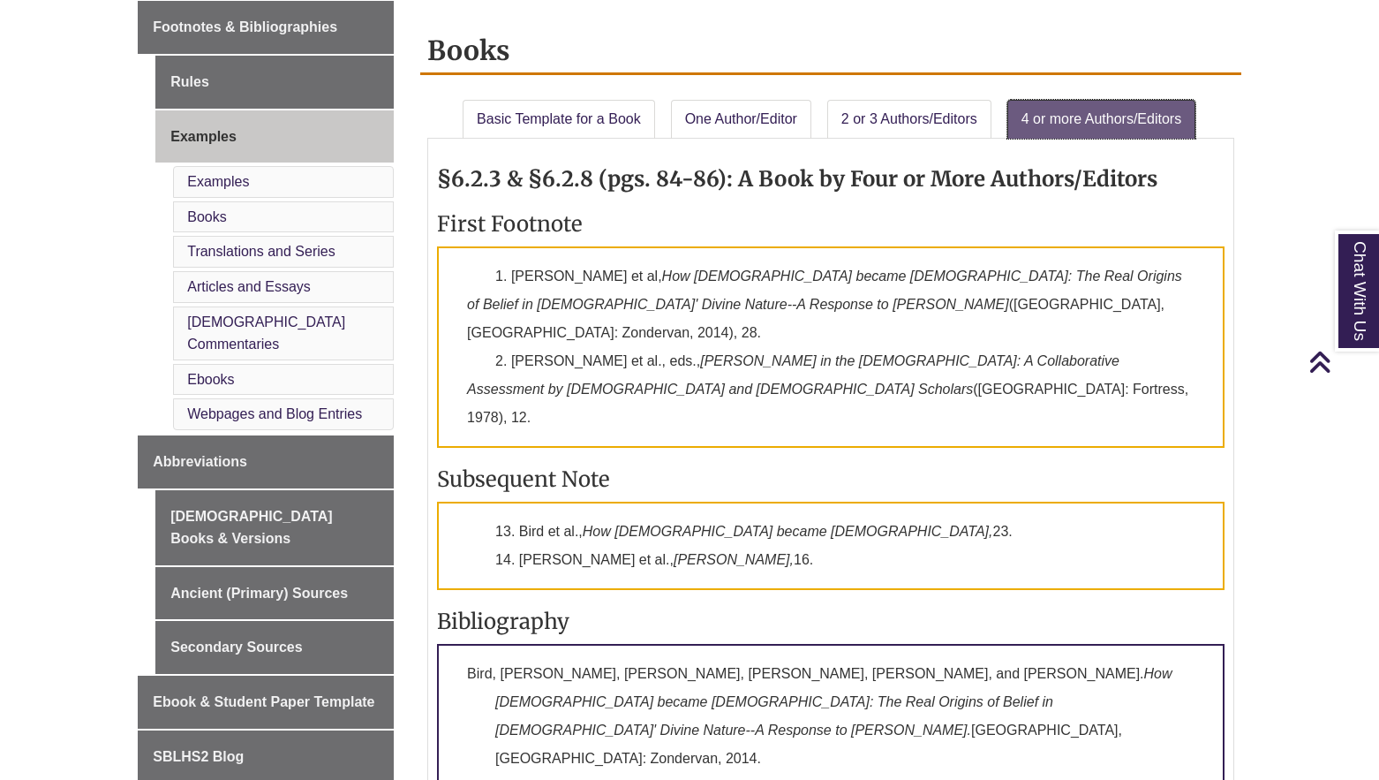
scroll to position [683, 0]
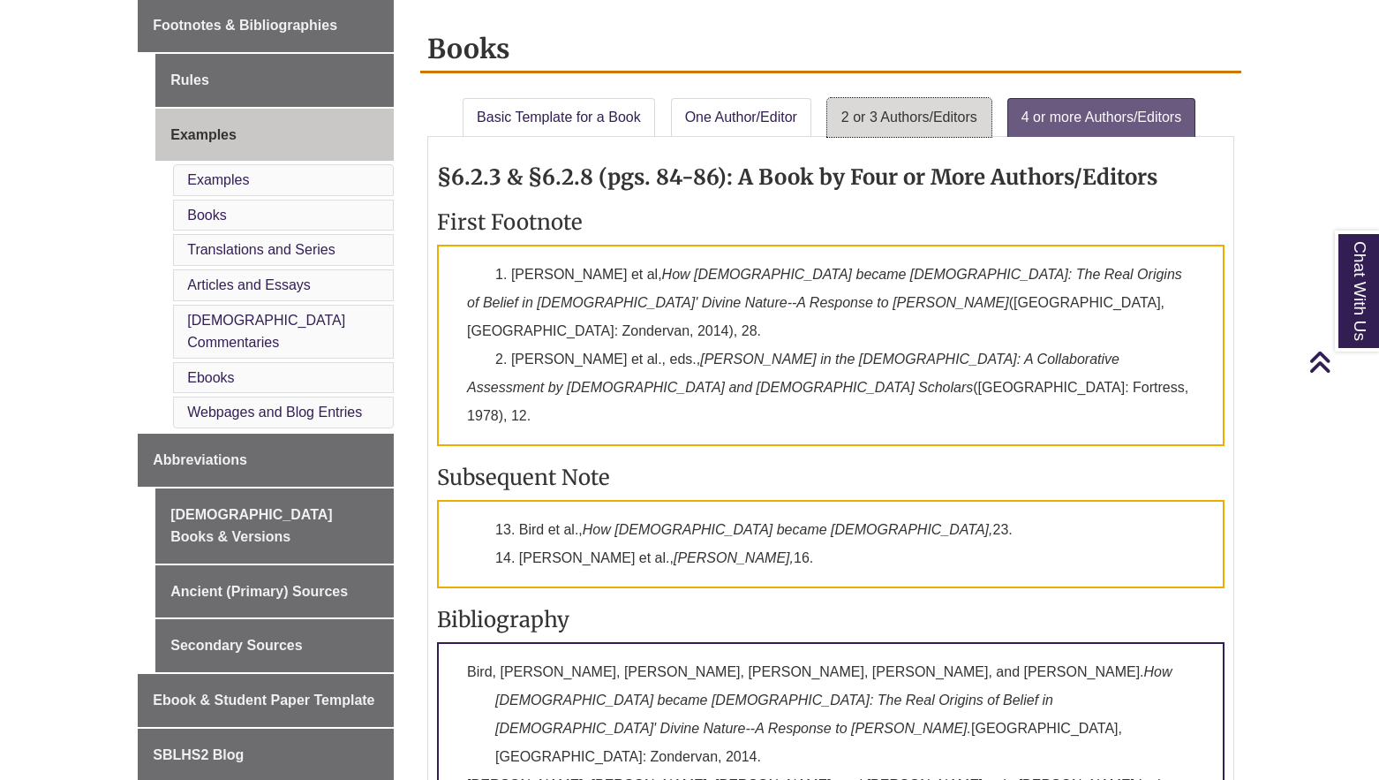
click at [904, 112] on link "2 or 3 Authors/Editors" at bounding box center [909, 117] width 164 height 39
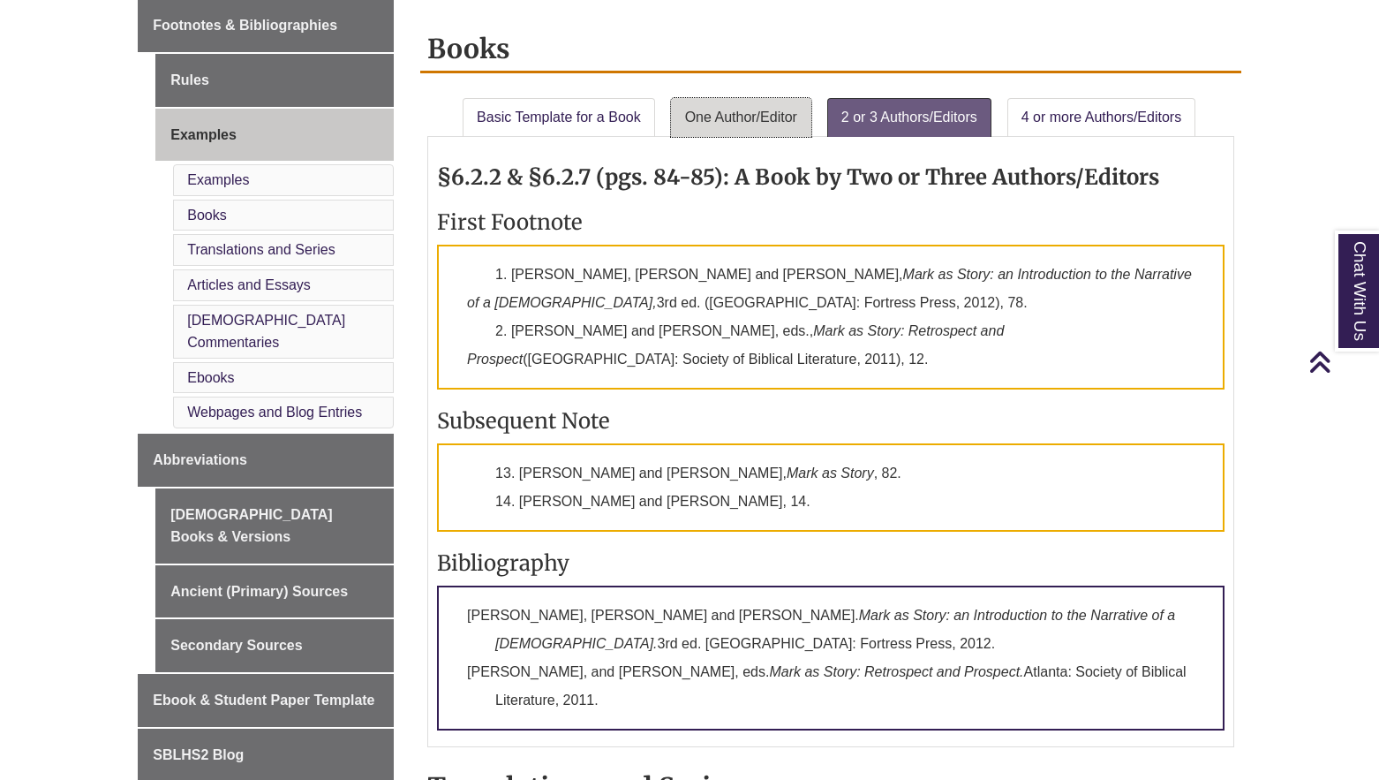
click at [724, 125] on link "One Author/Editor" at bounding box center [741, 117] width 140 height 39
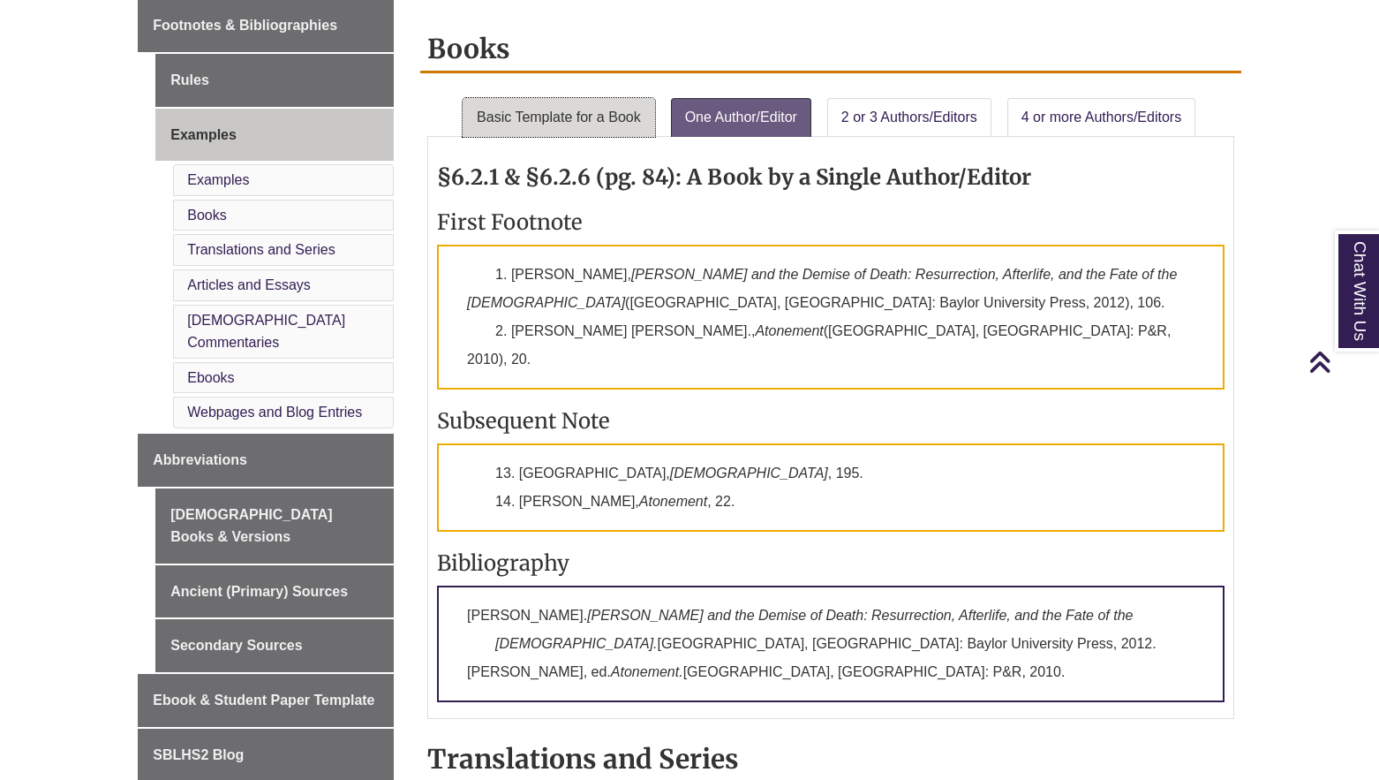
click at [563, 121] on link "Basic Template for a Book" at bounding box center [559, 117] width 193 height 39
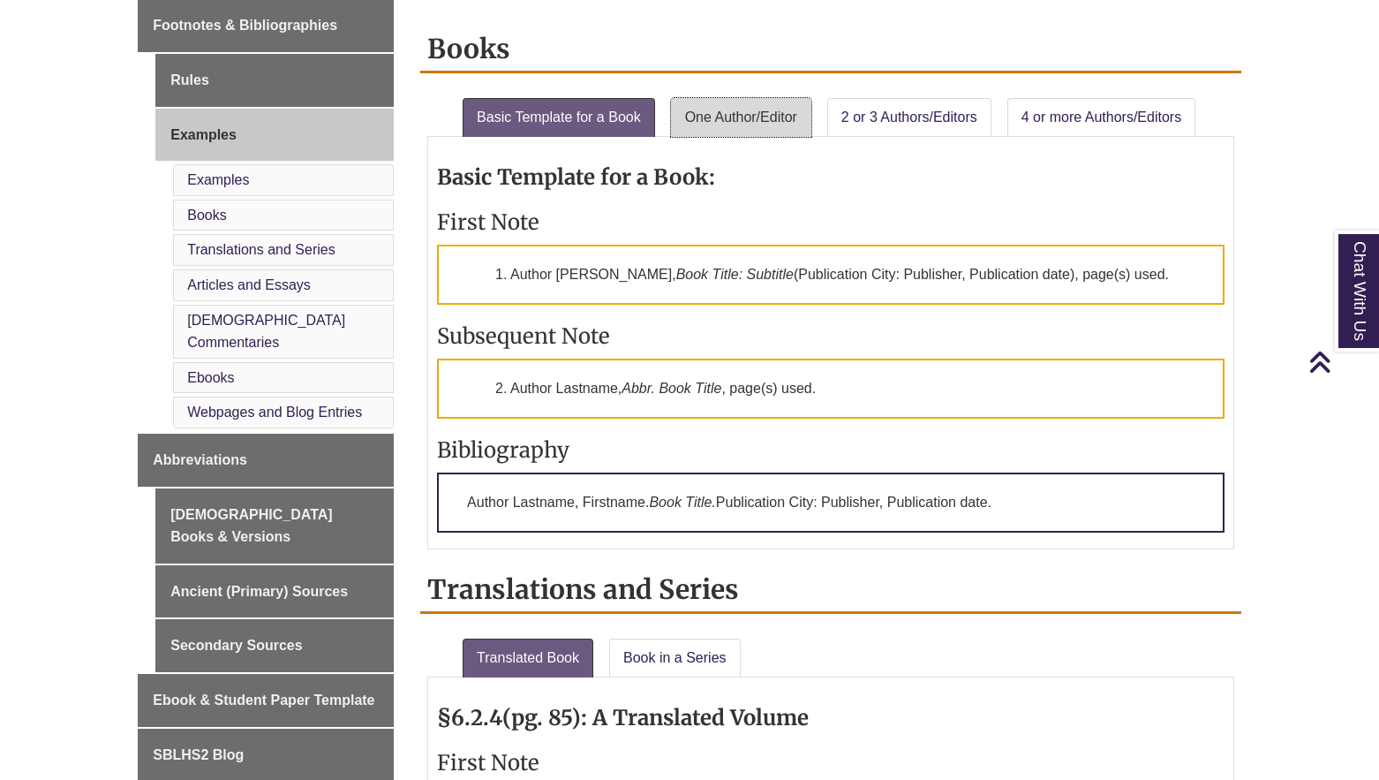
click at [706, 123] on link "One Author/Editor" at bounding box center [741, 117] width 140 height 39
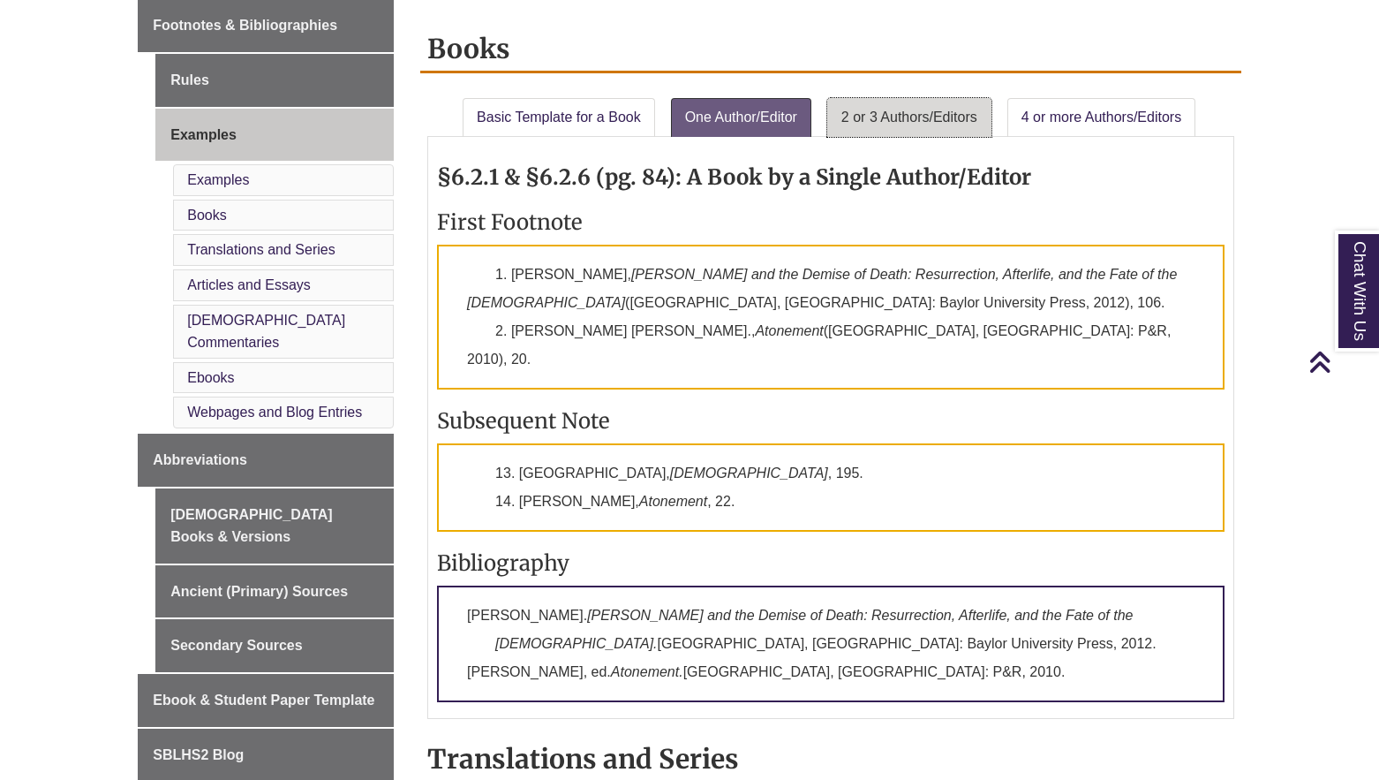
click at [881, 130] on link "2 or 3 Authors/Editors" at bounding box center [909, 117] width 164 height 39
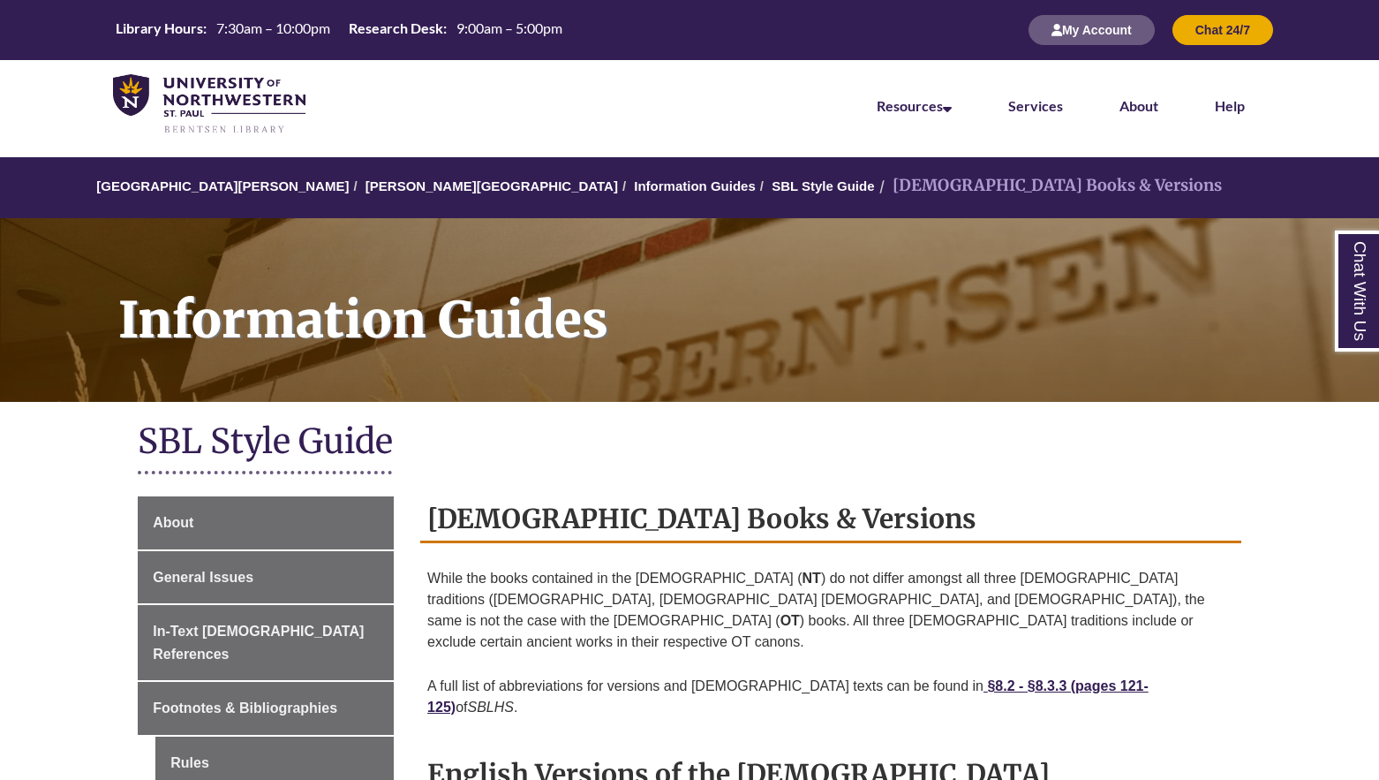
scroll to position [585, 0]
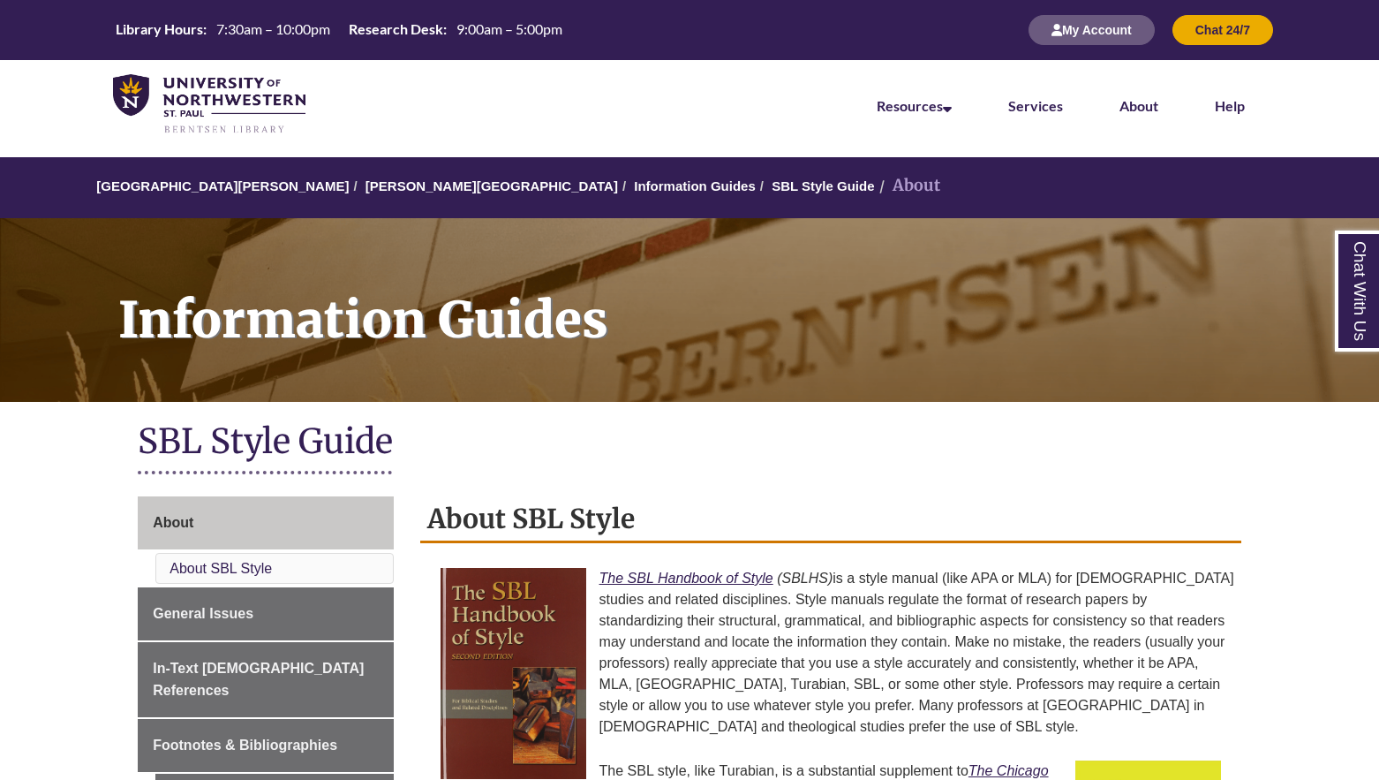
scroll to position [457, 0]
